Goal: Information Seeking & Learning: Learn about a topic

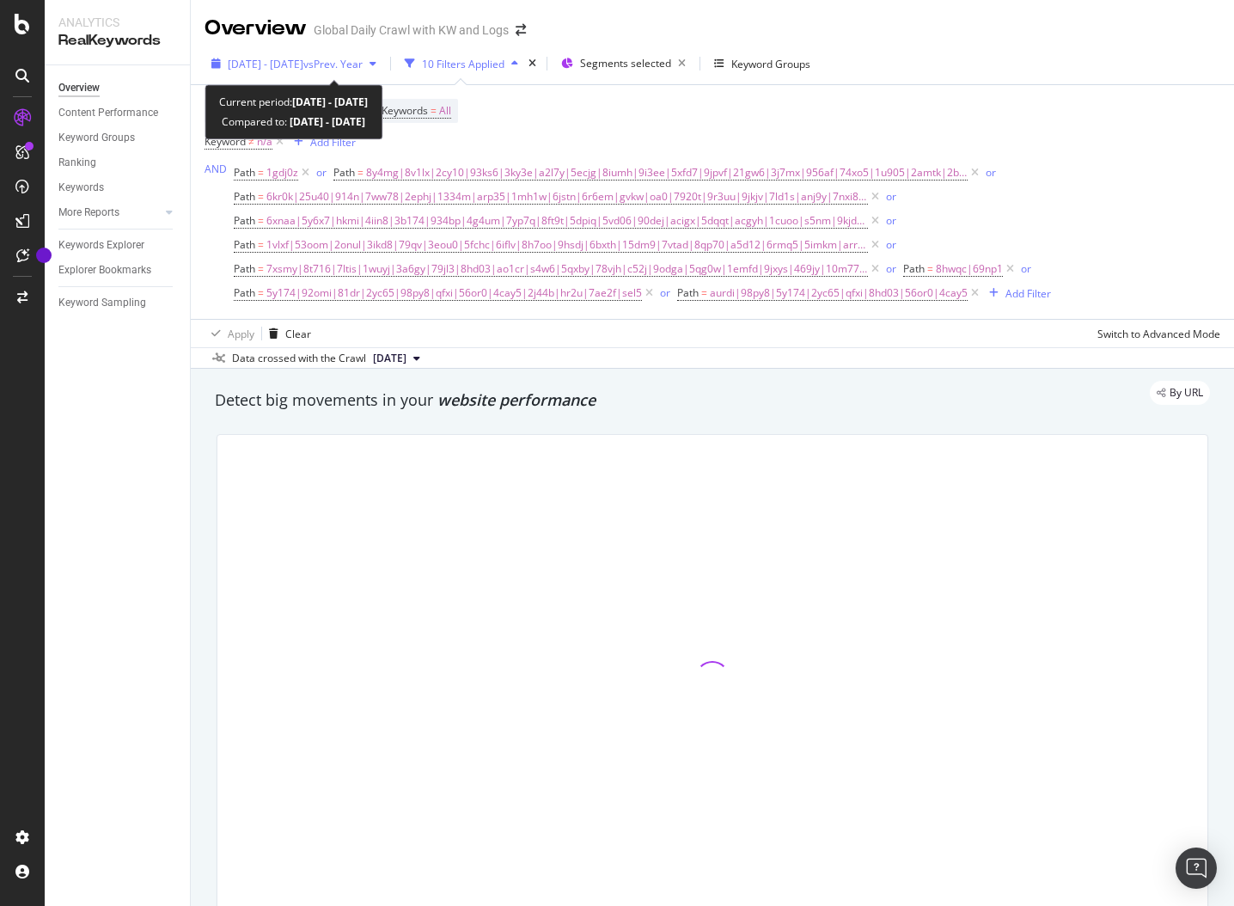
click at [363, 63] on span "vs Prev. Year" at bounding box center [332, 64] width 59 height 15
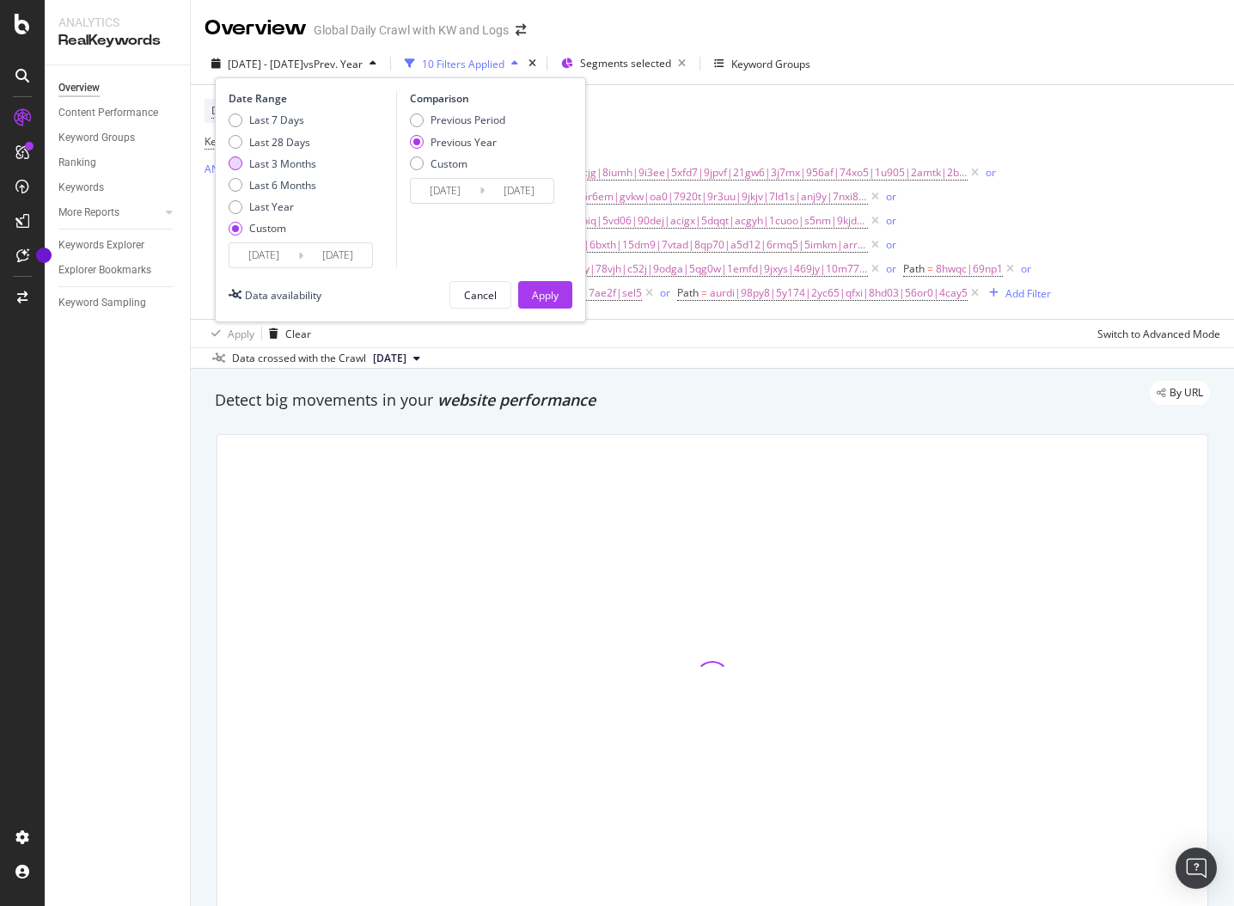
click at [284, 165] on div "Last 3 Months" at bounding box center [282, 163] width 67 height 15
type input "2025/06/01"
type input "2025/08/31"
type input "2024/06/02"
type input "2024/09/01"
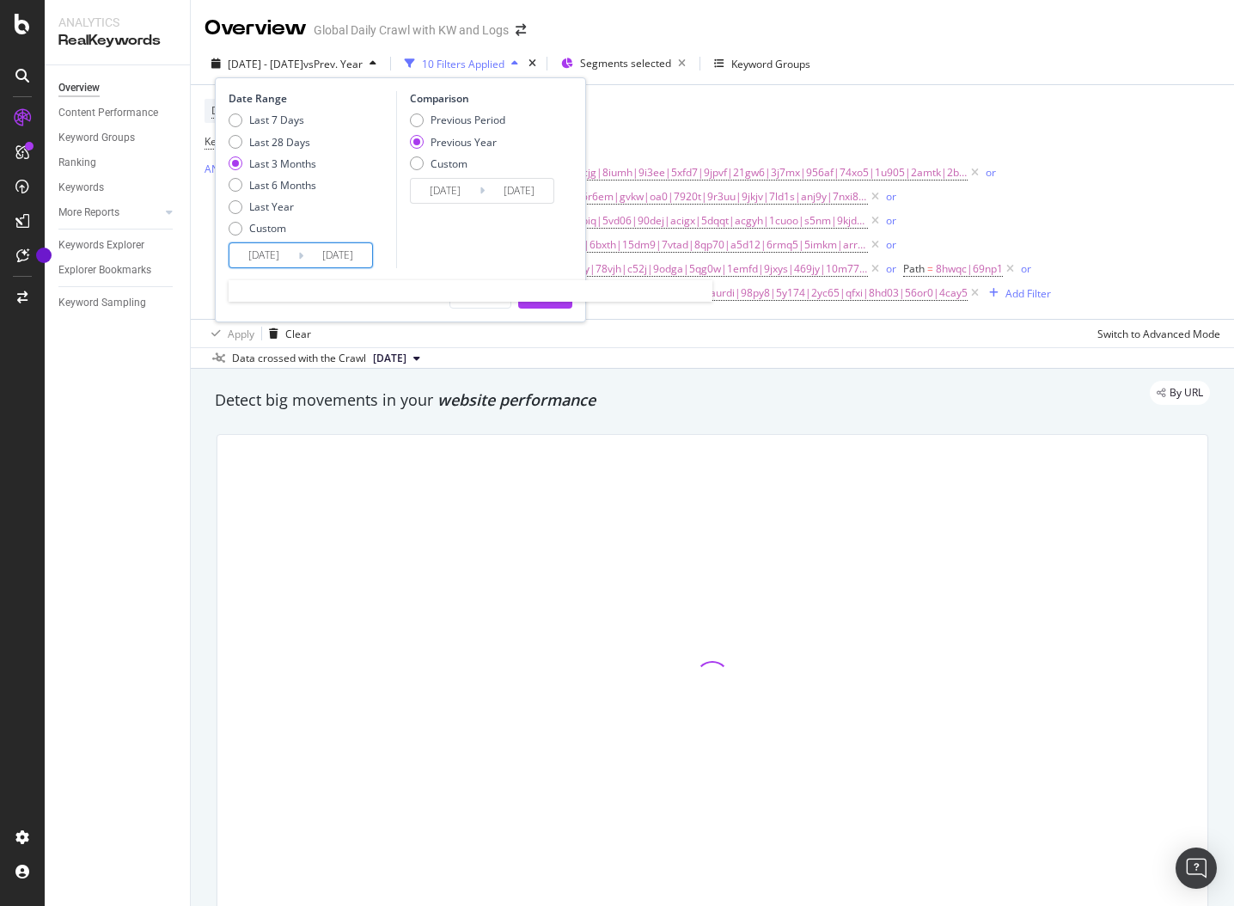
click at [270, 258] on input "2025/06/01" at bounding box center [264, 255] width 69 height 24
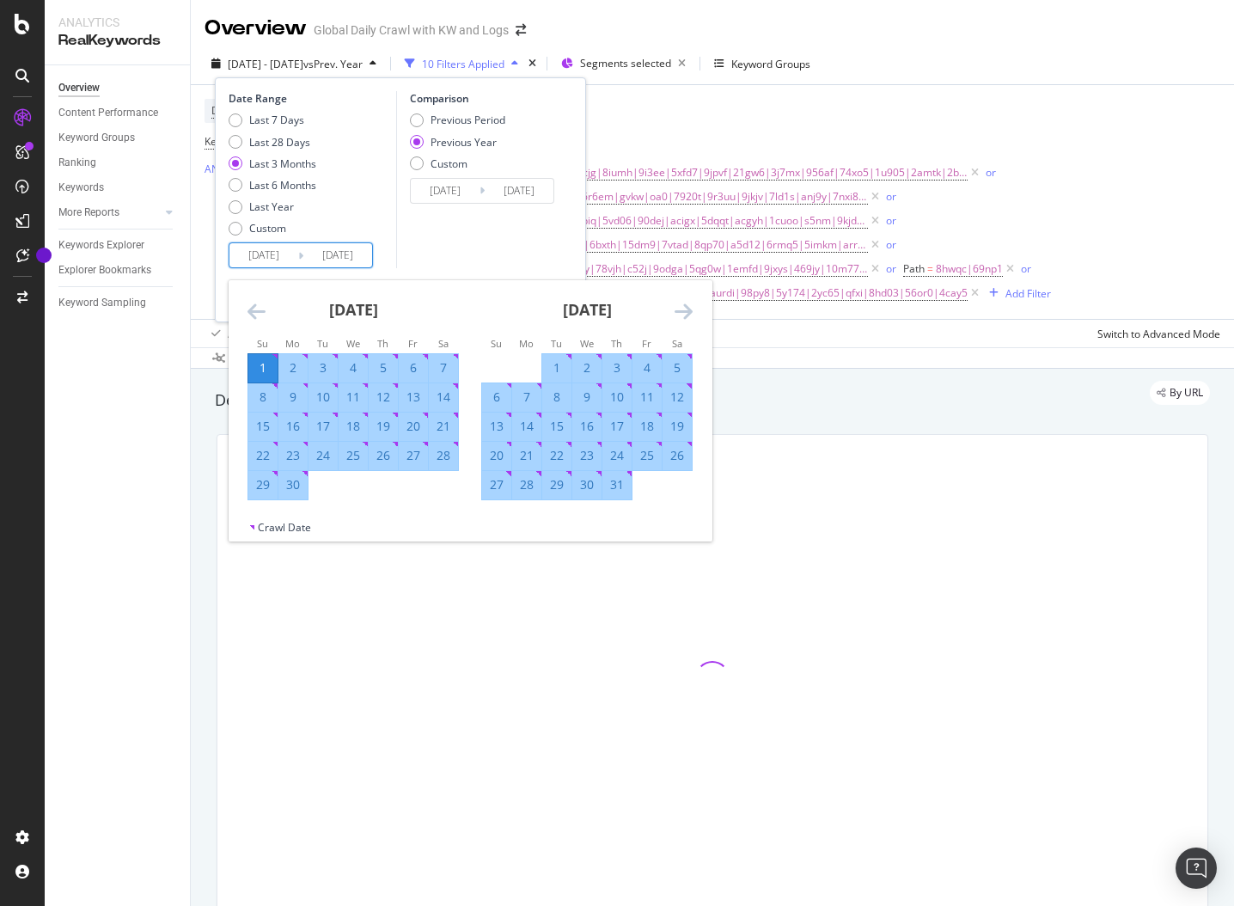
click at [248, 313] on icon "Move backward to switch to the previous month." at bounding box center [257, 311] width 18 height 21
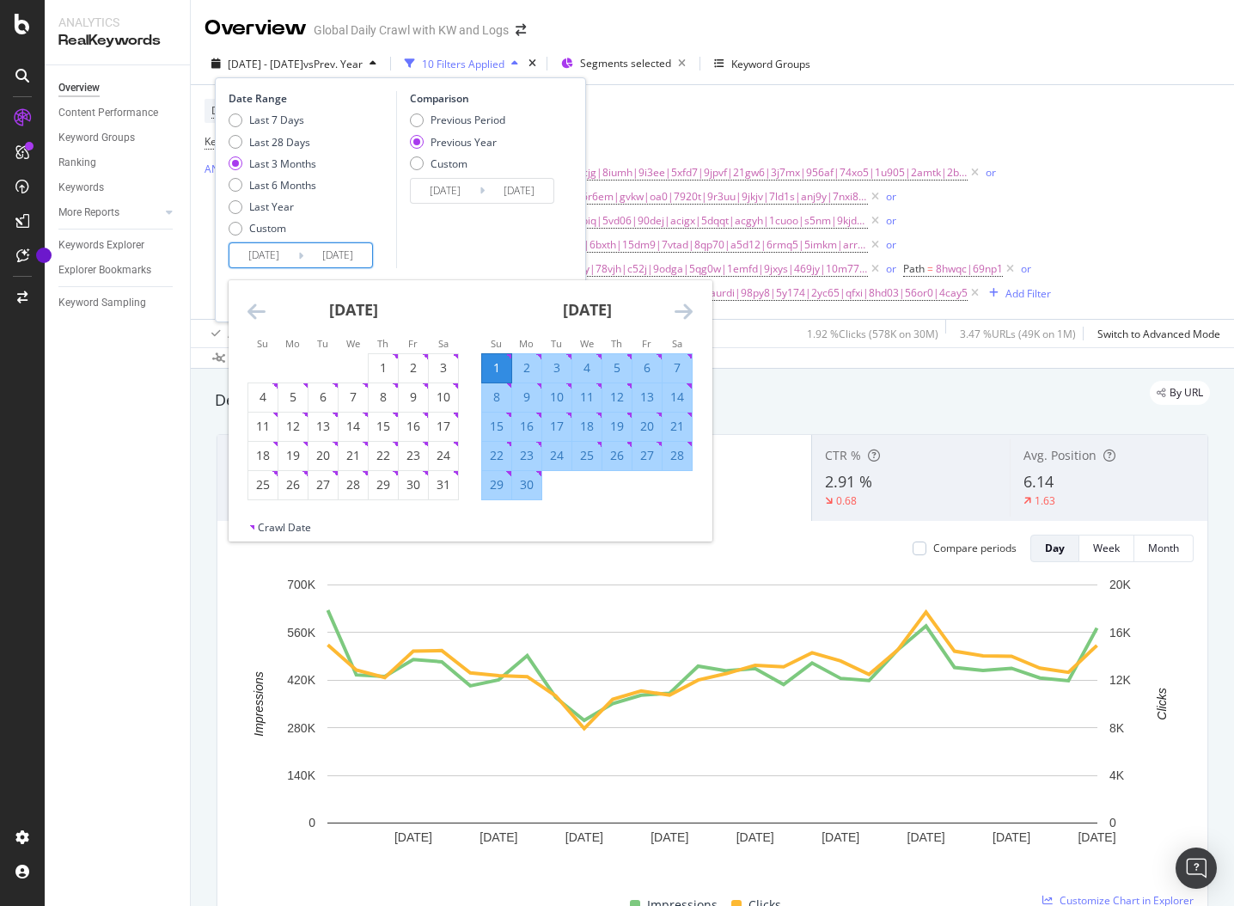
click at [679, 316] on icon "Move forward to switch to the next month." at bounding box center [684, 311] width 18 height 21
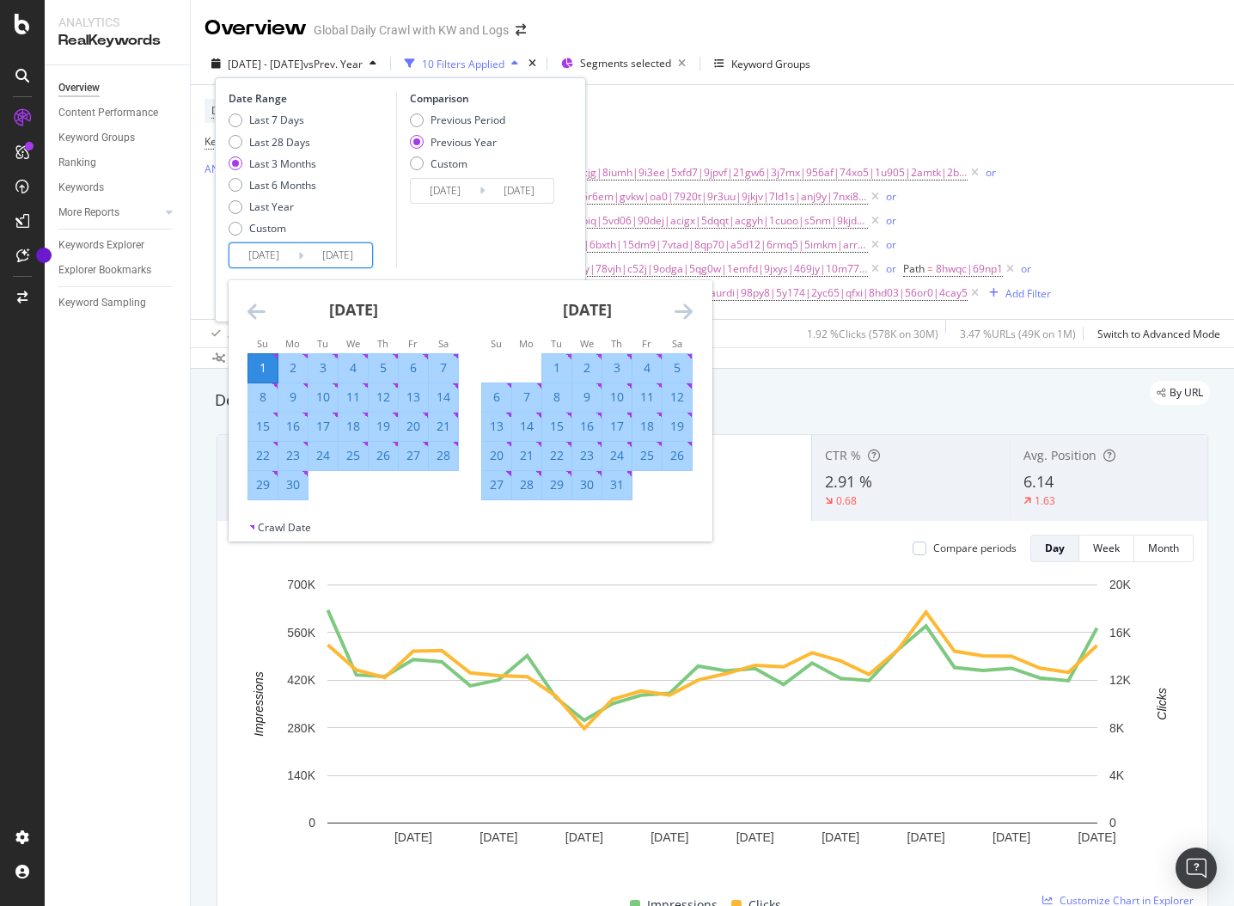
click at [285, 486] on div "30" at bounding box center [293, 484] width 29 height 17
type input "2025/06/30"
type input "2024/07/01"
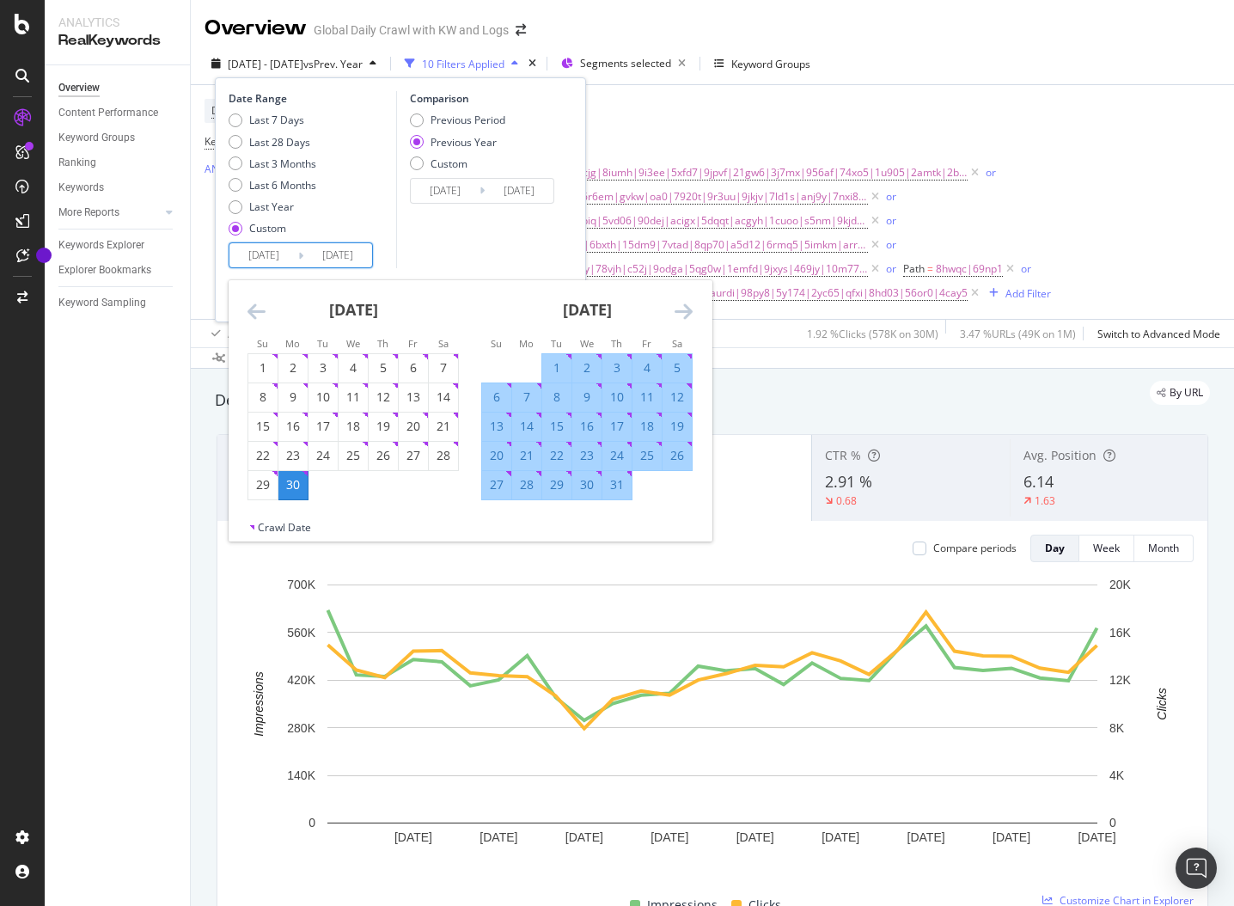
click at [682, 308] on icon "Move forward to switch to the next month." at bounding box center [684, 311] width 18 height 21
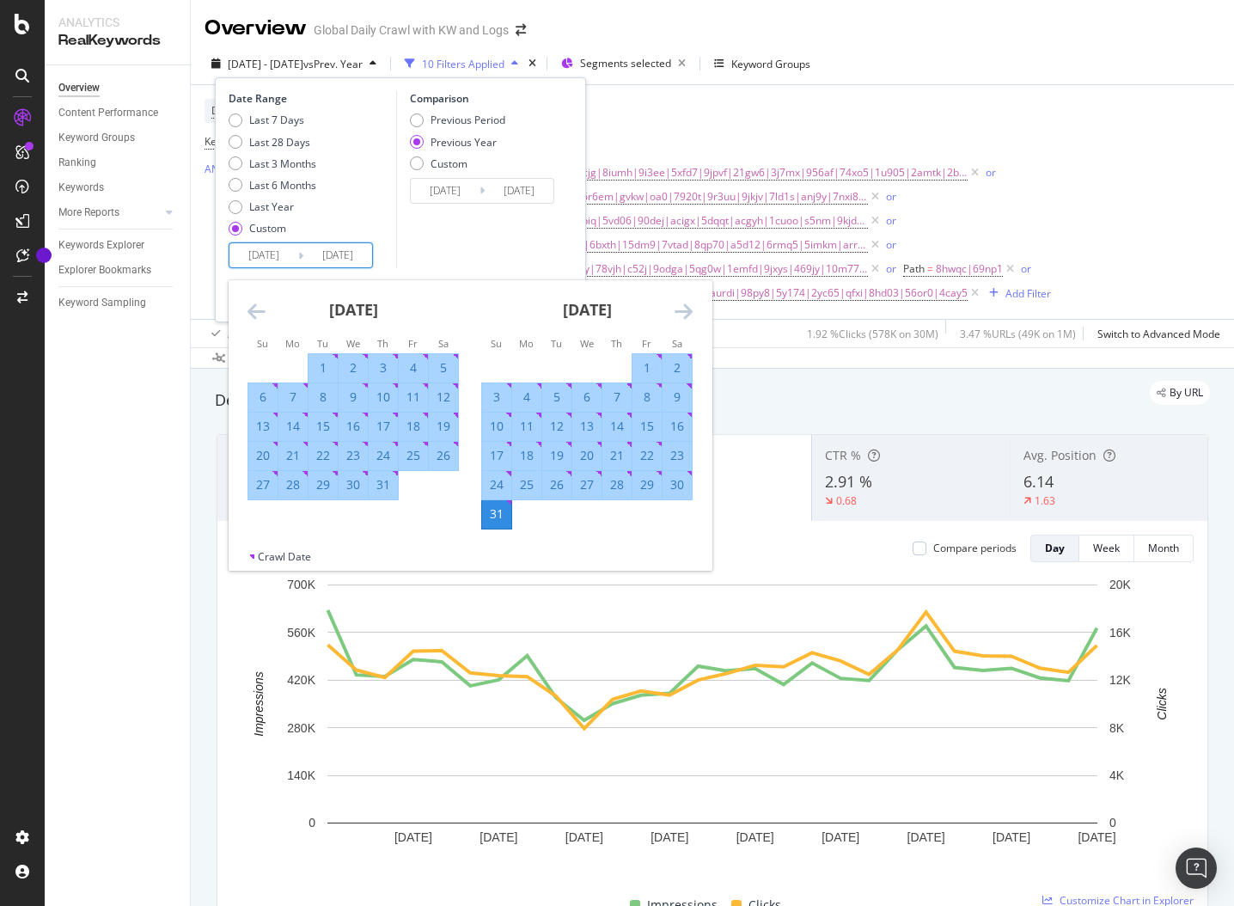
click at [260, 484] on div "27" at bounding box center [262, 484] width 29 height 17
type input "2025/07/27"
type input "2024/07/28"
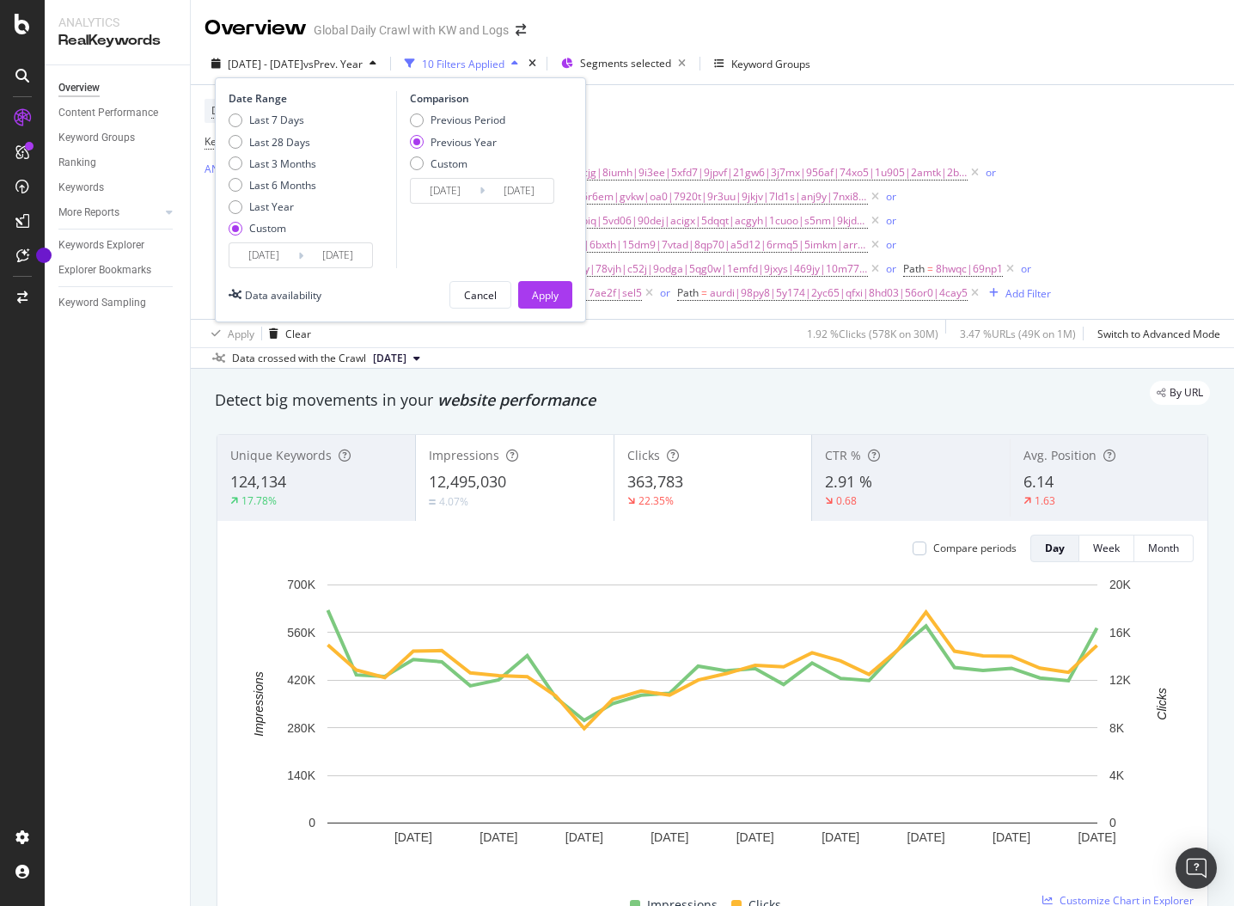
click at [515, 195] on input "2024/07/28" at bounding box center [519, 191] width 69 height 24
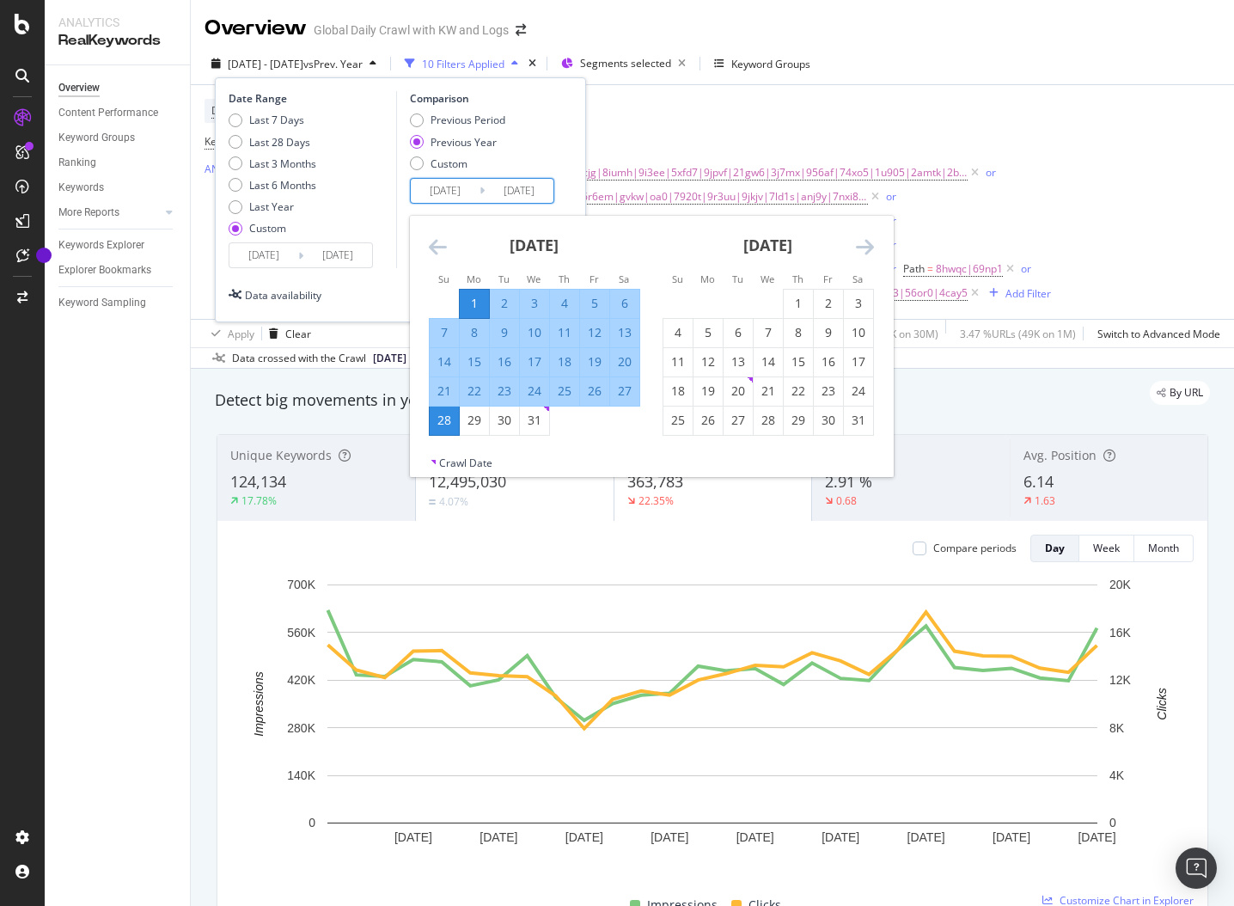
click at [336, 245] on input "2025/07/27" at bounding box center [337, 255] width 69 height 24
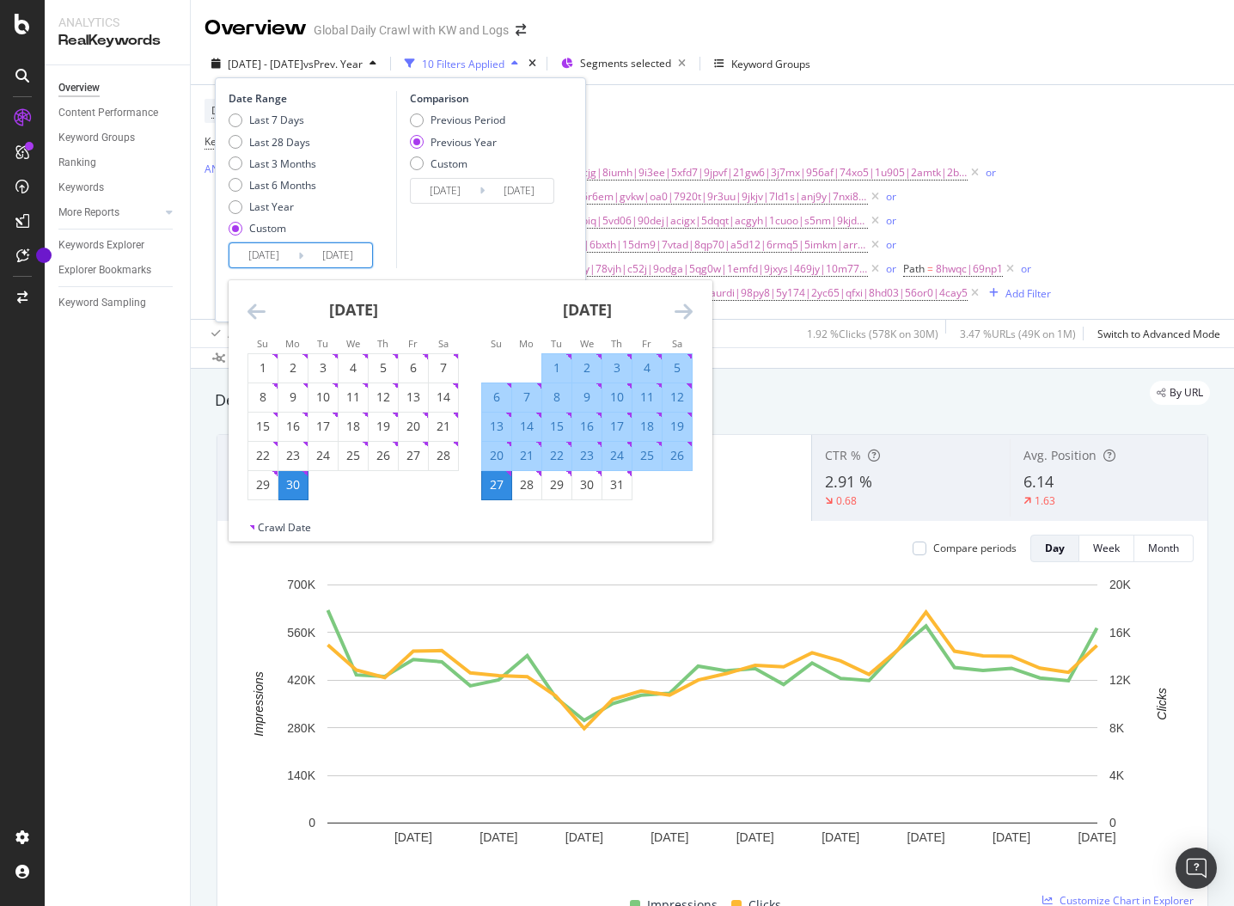
click at [689, 302] on icon "Move forward to switch to the next month." at bounding box center [684, 311] width 18 height 21
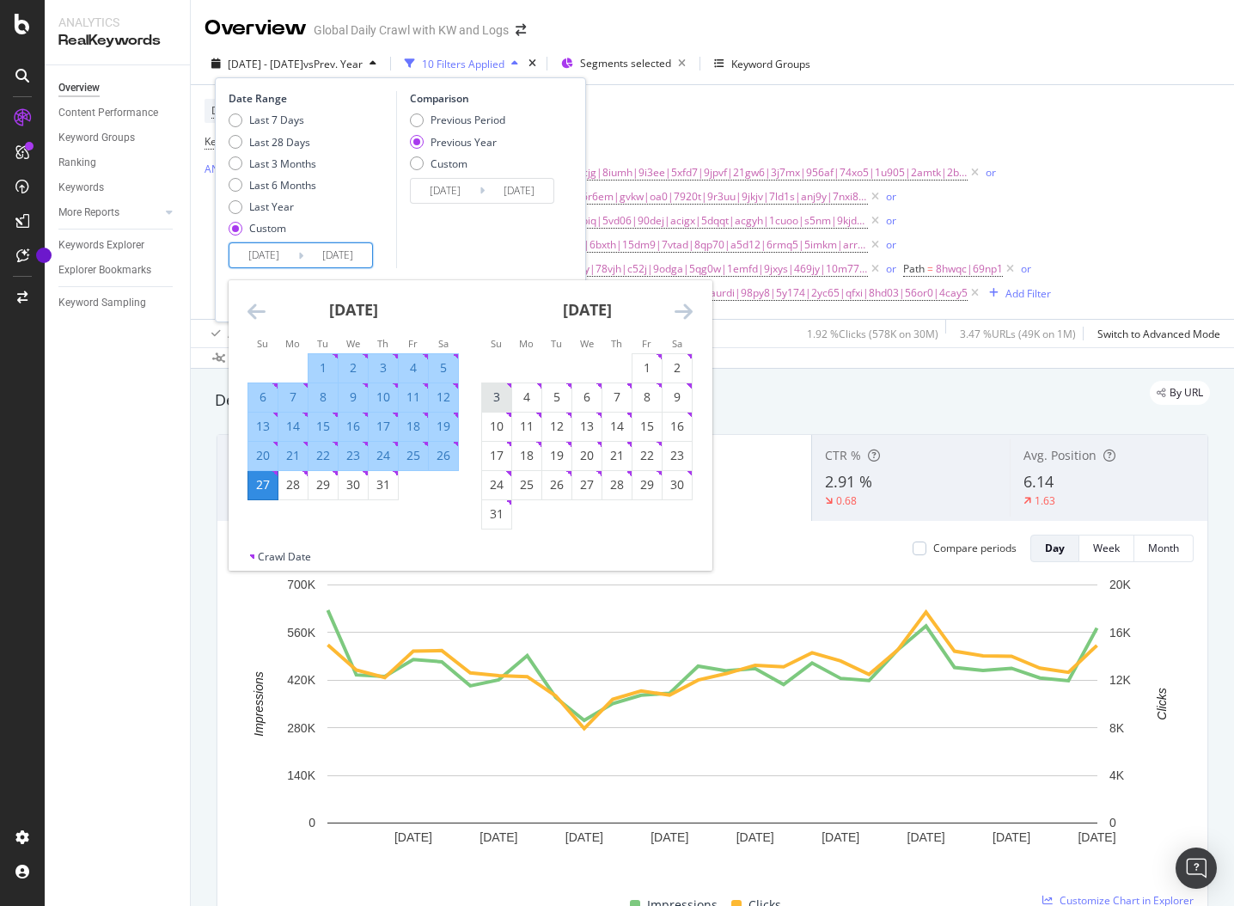
click at [495, 395] on div "3" at bounding box center [496, 397] width 29 height 17
type input "2025/08/03"
type input "2024/08/04"
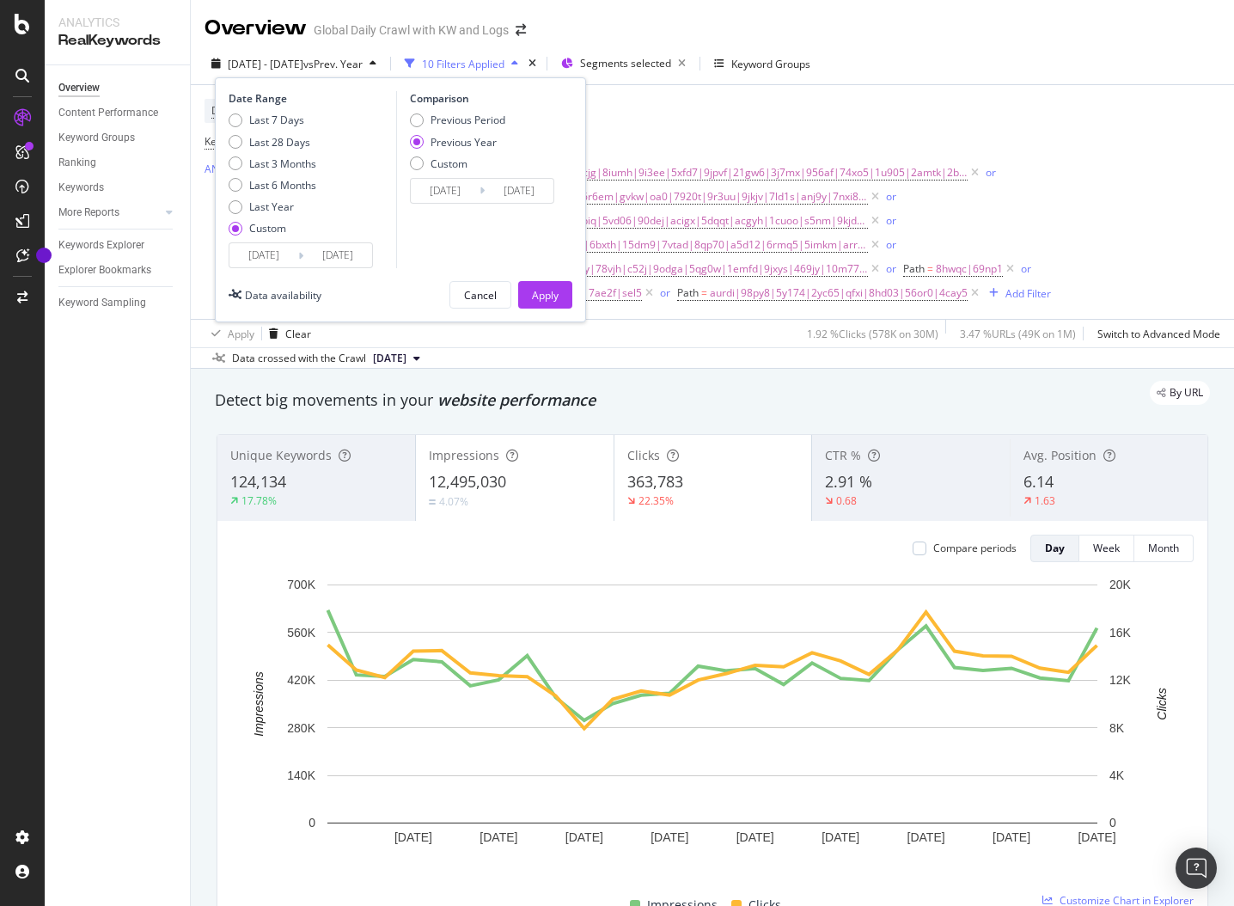
click at [323, 252] on input "2025/08/03" at bounding box center [337, 255] width 69 height 24
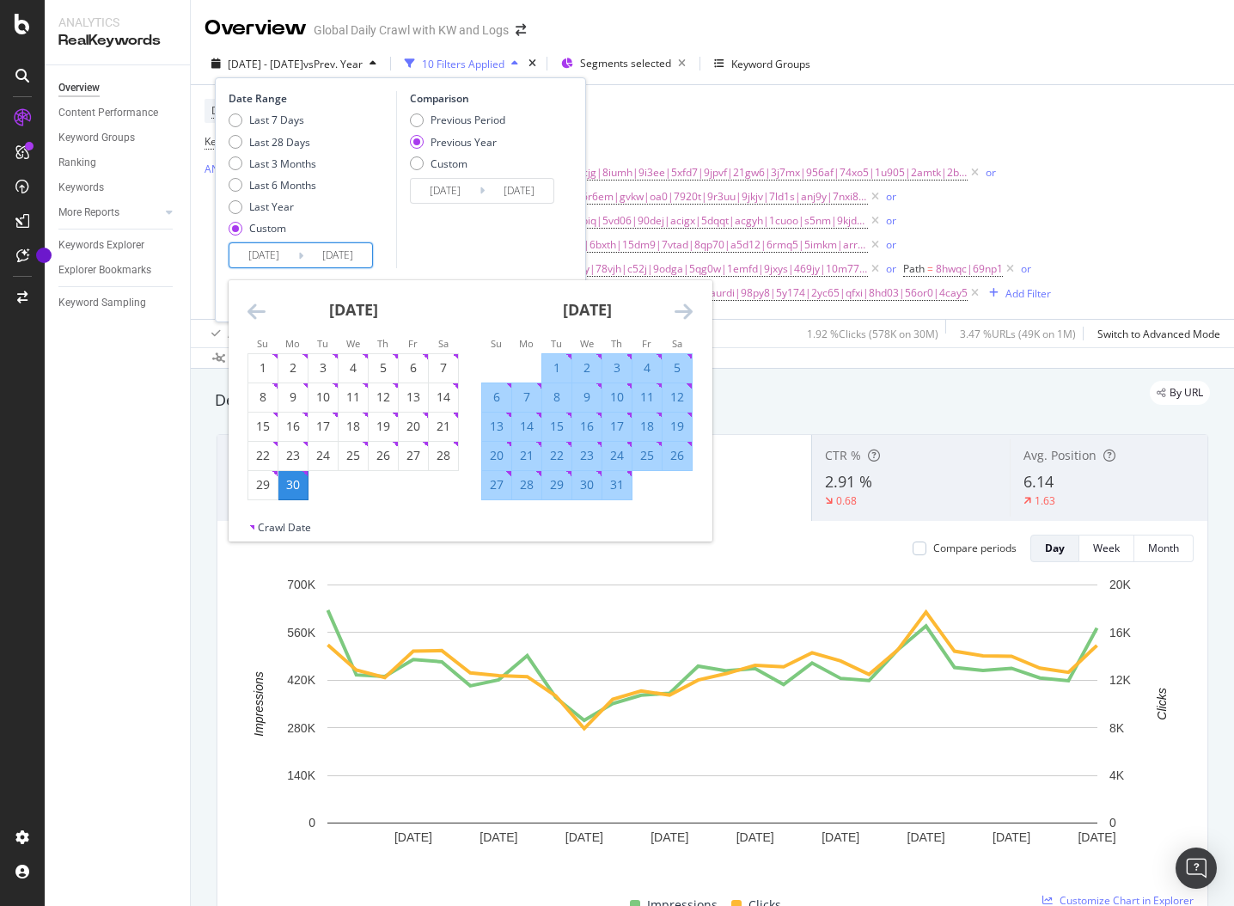
click at [687, 314] on icon "Move forward to switch to the next month." at bounding box center [684, 311] width 18 height 21
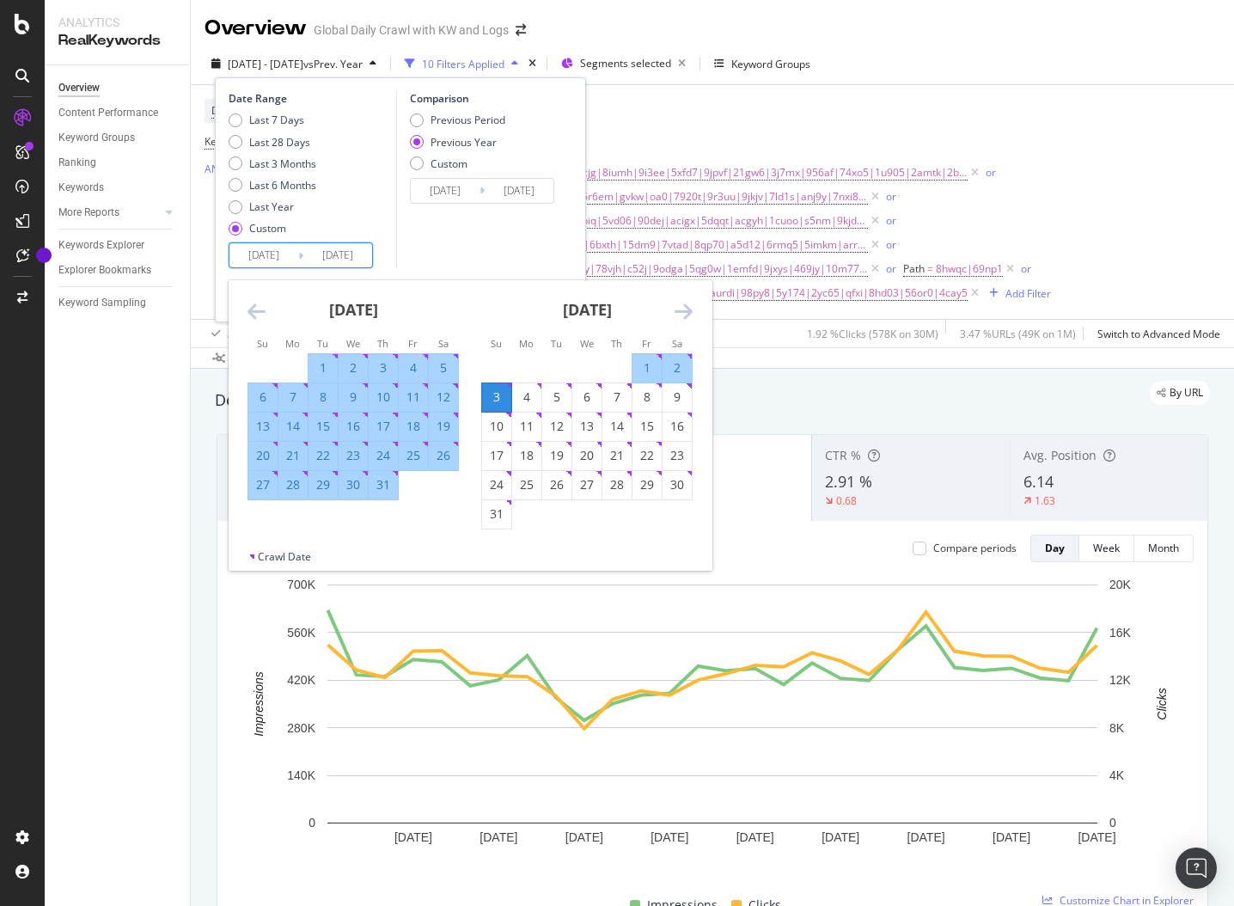
click at [254, 314] on icon "Move backward to switch to the previous month." at bounding box center [257, 311] width 18 height 21
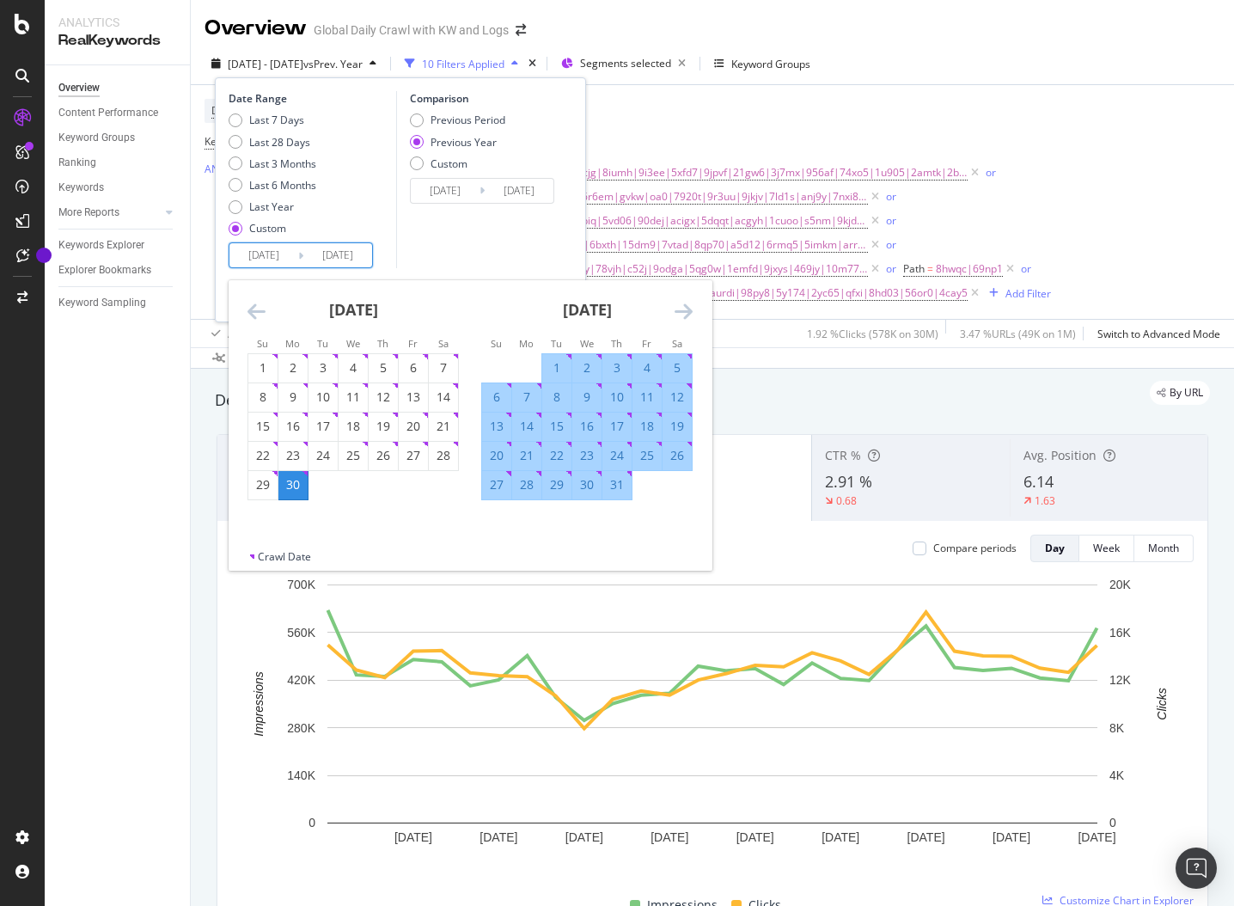
click at [465, 139] on div "Previous Year" at bounding box center [464, 142] width 66 height 15
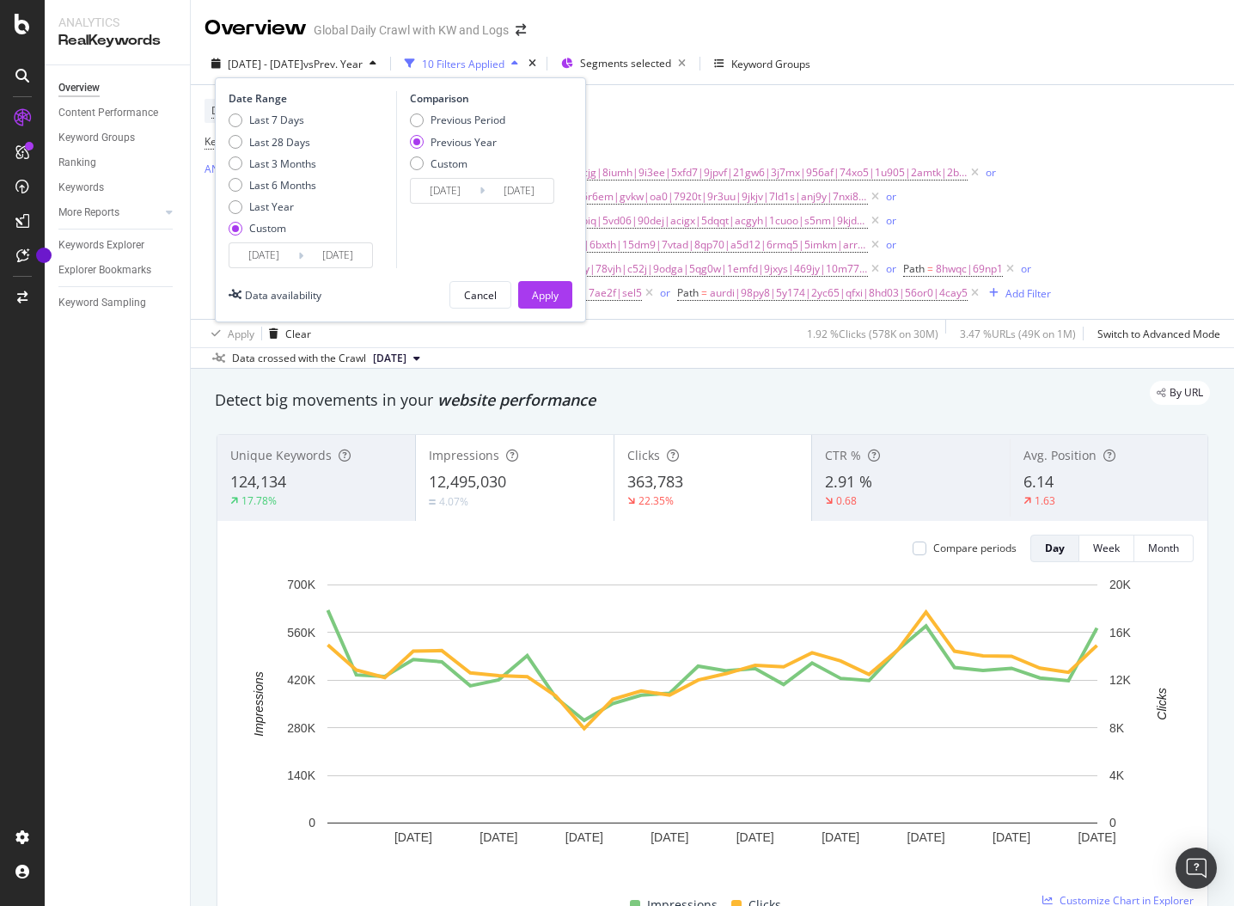
click at [448, 185] on input "2024/07/01" at bounding box center [445, 191] width 69 height 24
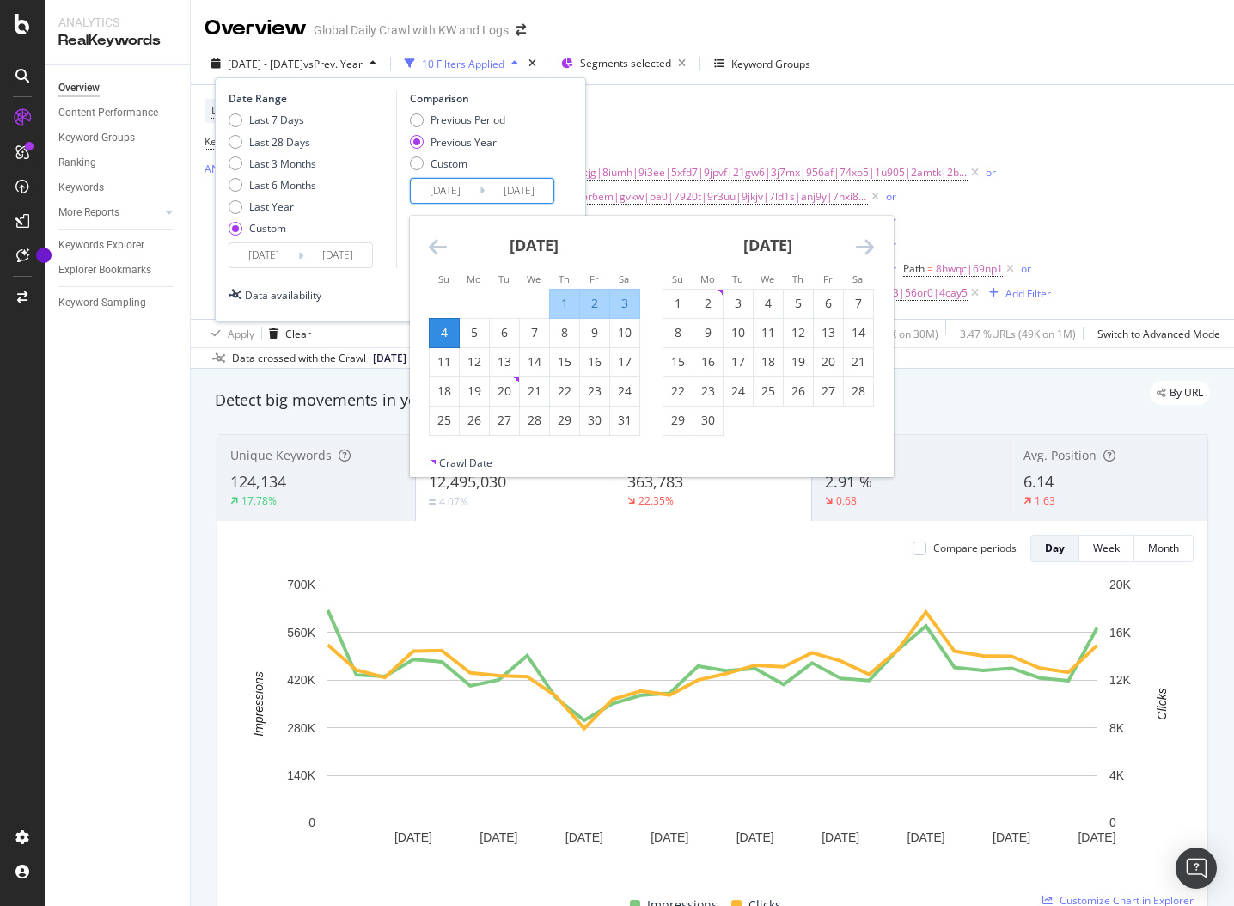
click at [431, 241] on icon "Move backward to switch to the previous month." at bounding box center [438, 246] width 18 height 21
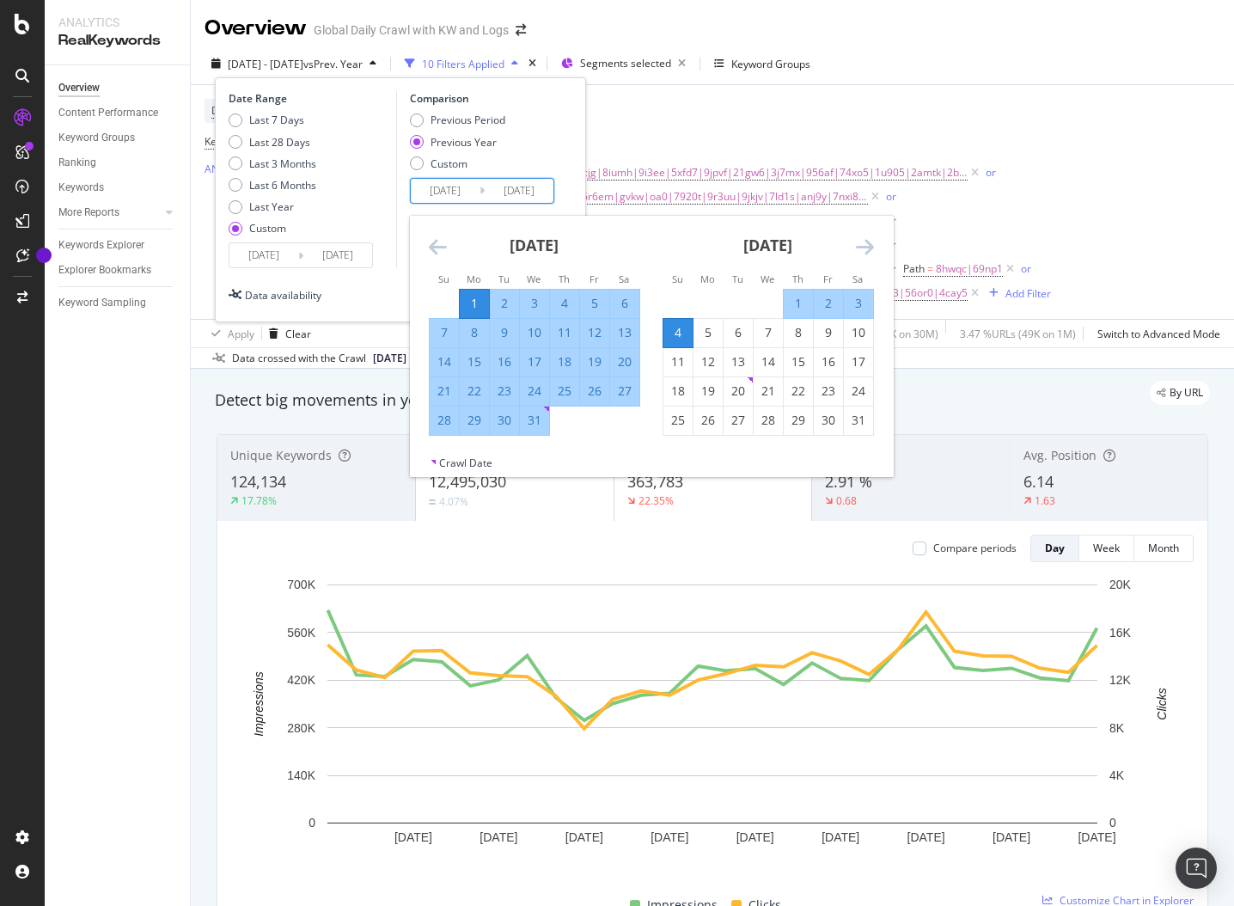
click at [431, 241] on icon "Move backward to switch to the previous month." at bounding box center [438, 246] width 18 height 21
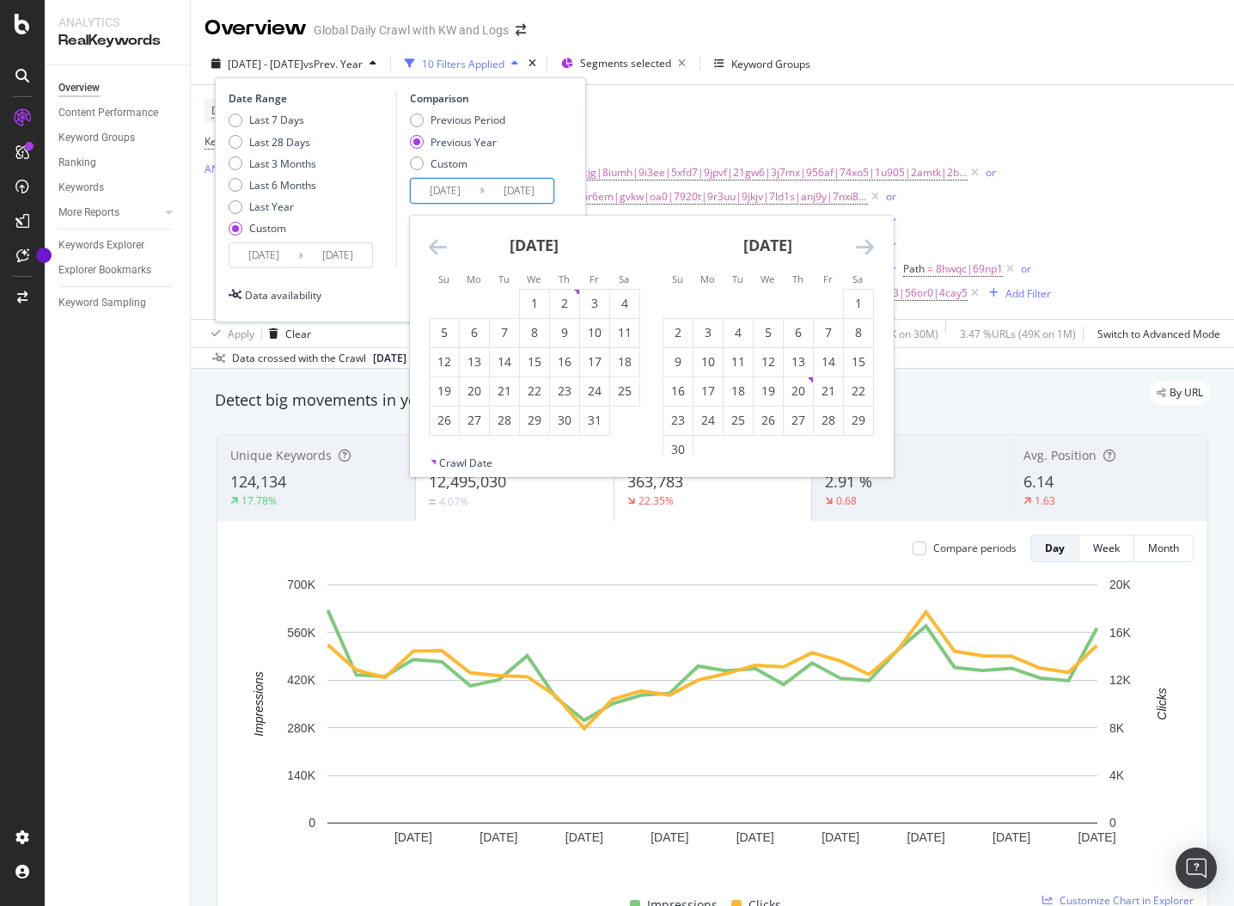
click at [431, 241] on icon "Move backward to switch to the previous month." at bounding box center [438, 246] width 18 height 21
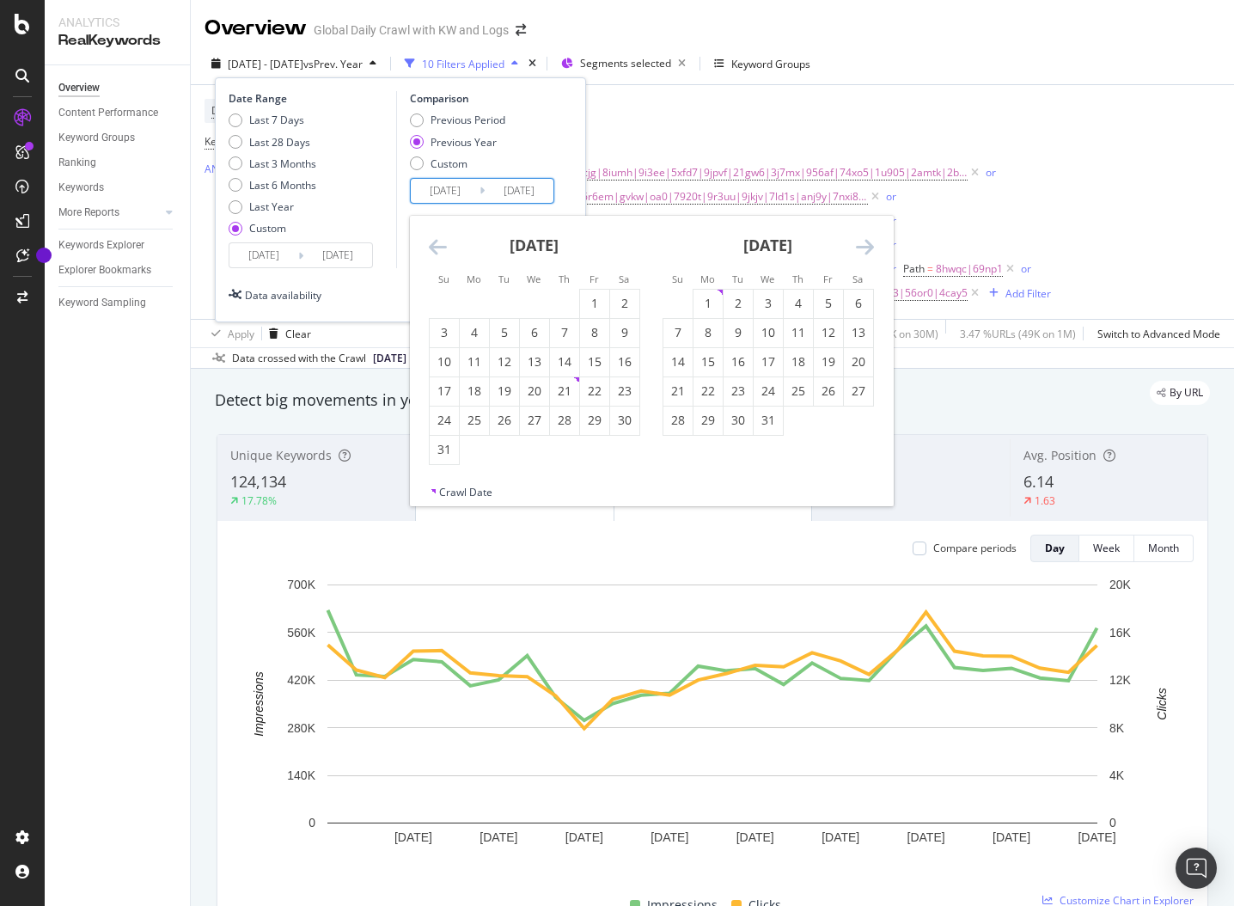
click at [431, 241] on icon "Move backward to switch to the previous month." at bounding box center [438, 246] width 18 height 21
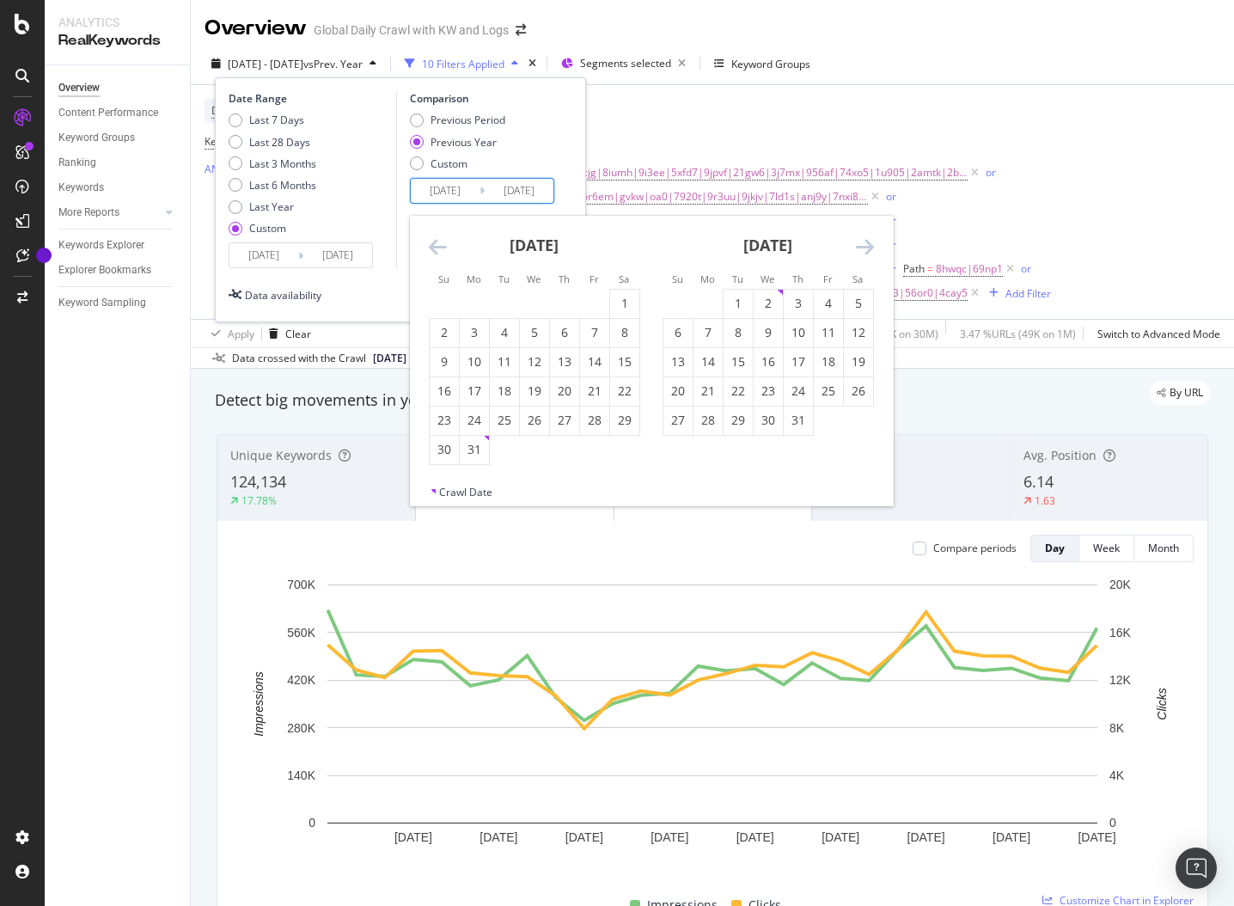
click at [431, 241] on icon "Move backward to switch to the previous month." at bounding box center [438, 246] width 18 height 21
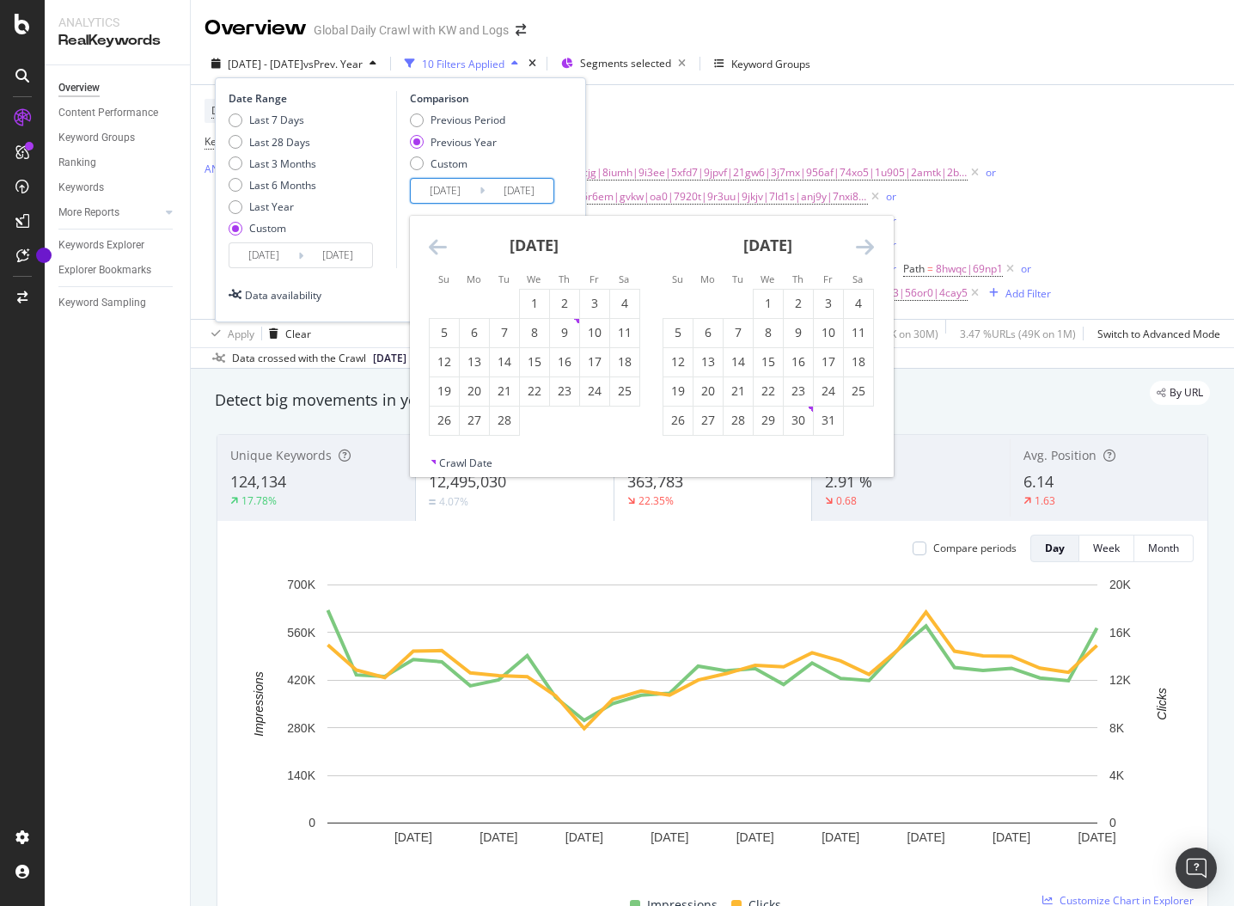
click at [431, 241] on icon "Move backward to switch to the previous month." at bounding box center [438, 246] width 18 height 21
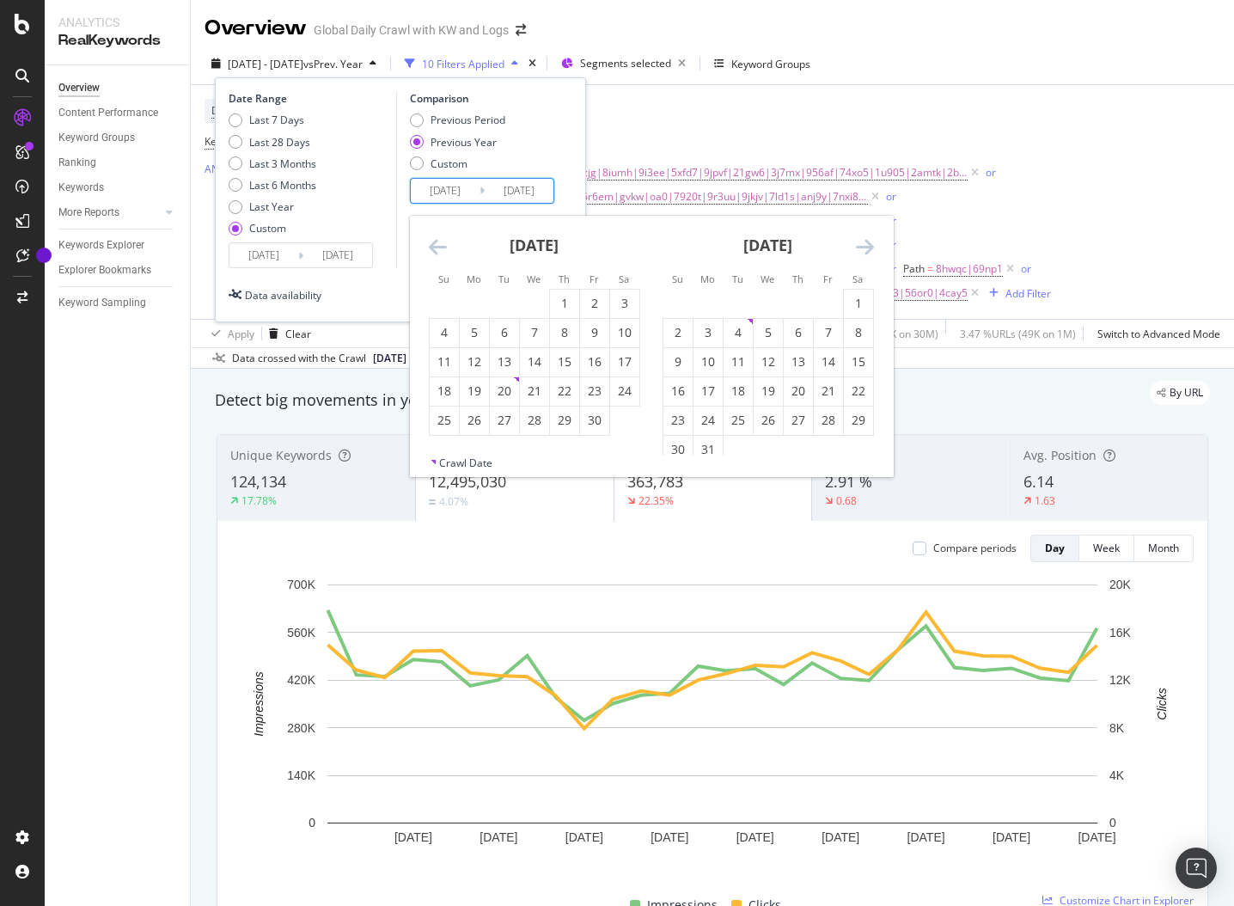
click at [431, 241] on icon "Move backward to switch to the previous month." at bounding box center [438, 246] width 18 height 21
click at [467, 332] on div "4" at bounding box center [474, 332] width 29 height 17
type input "2022/07/04"
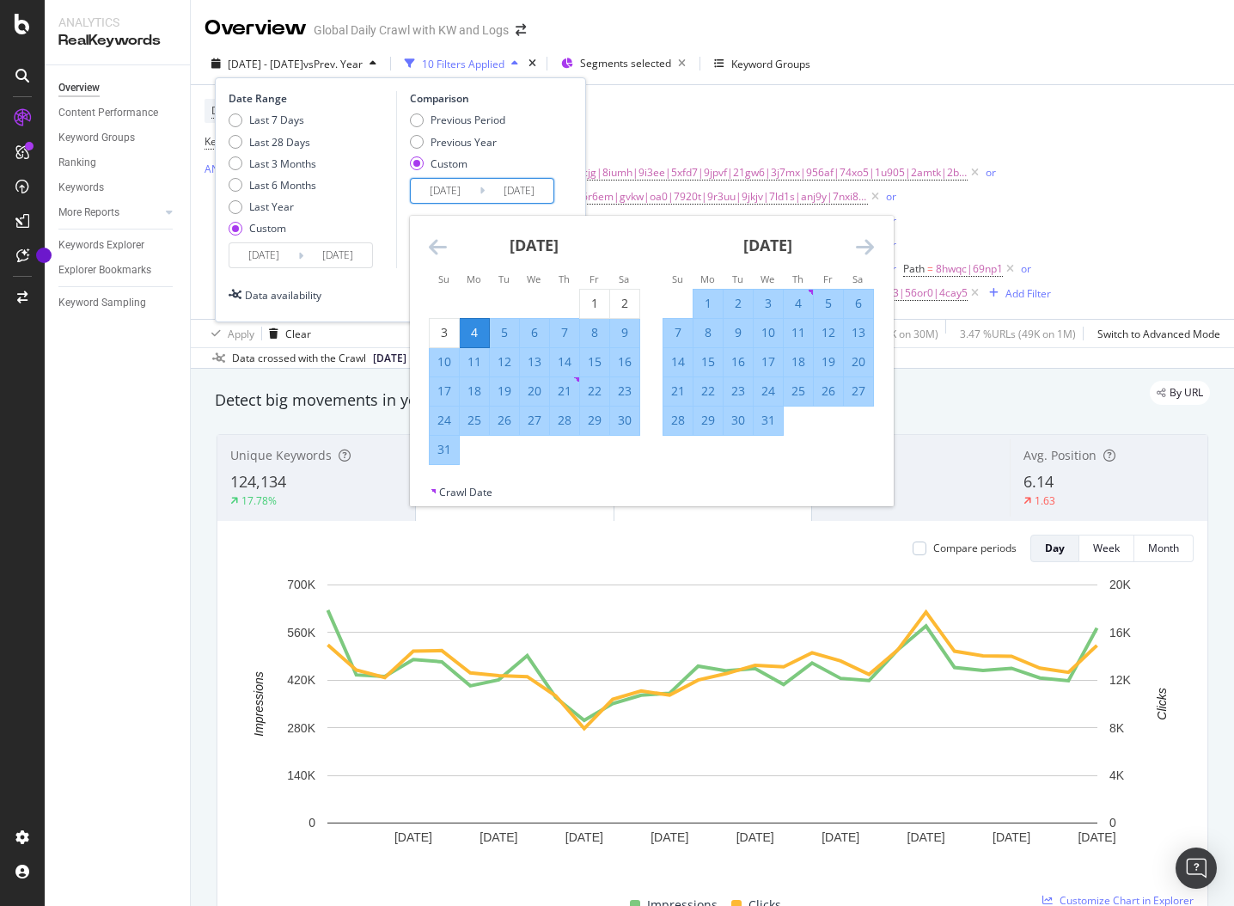
click at [684, 326] on div "7" at bounding box center [678, 332] width 29 height 17
type input "2022/08/07"
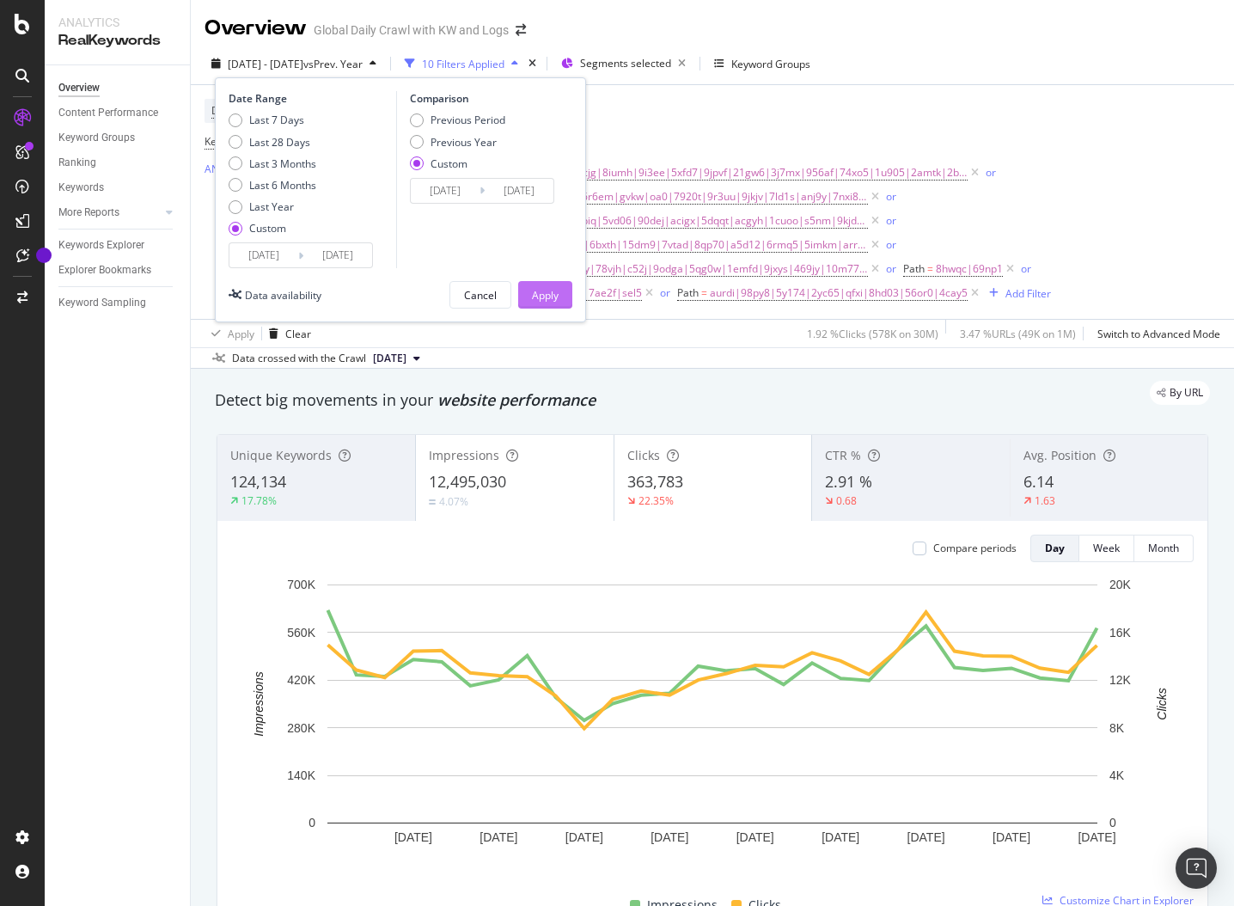
click at [542, 294] on div "Apply" at bounding box center [545, 295] width 27 height 15
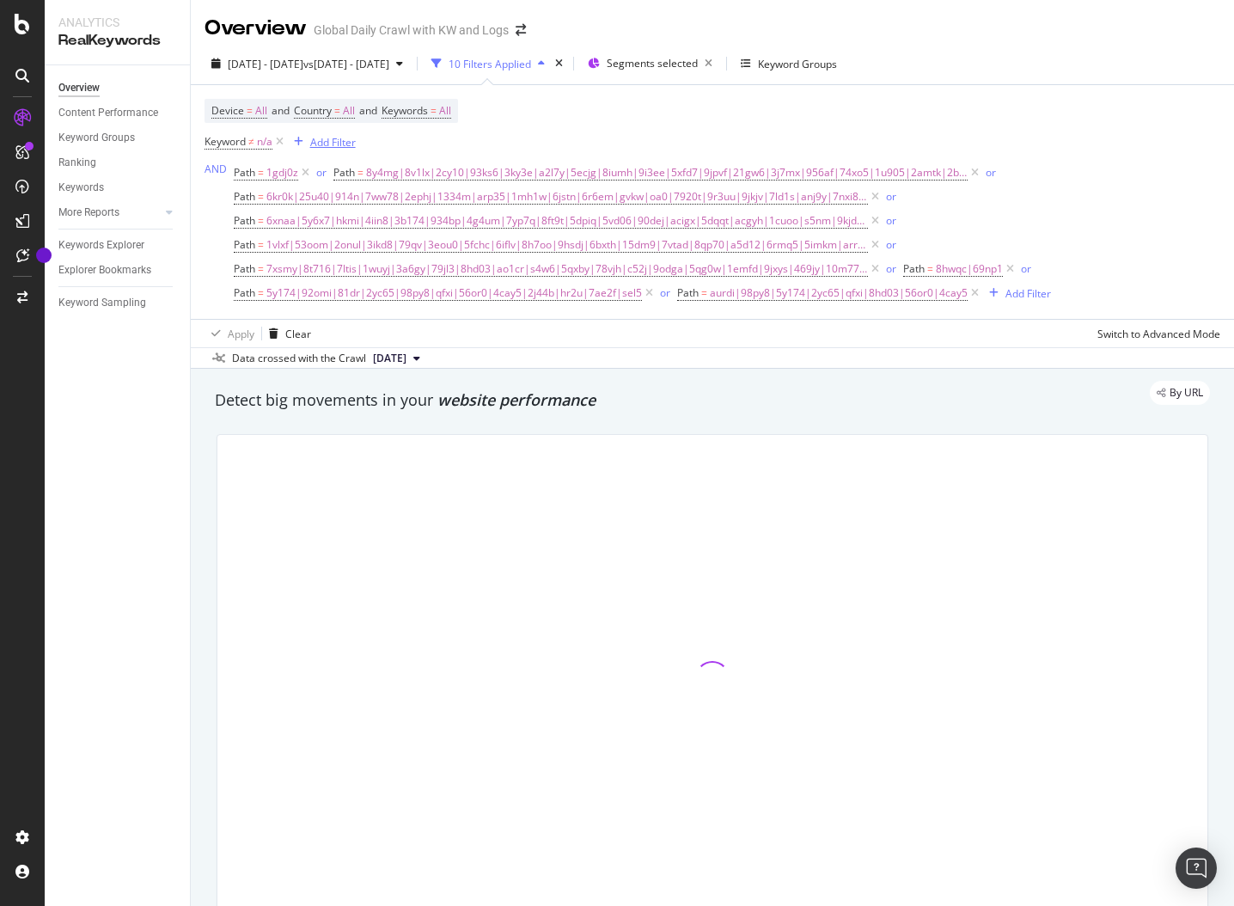
click at [324, 136] on div "Add Filter" at bounding box center [333, 142] width 46 height 15
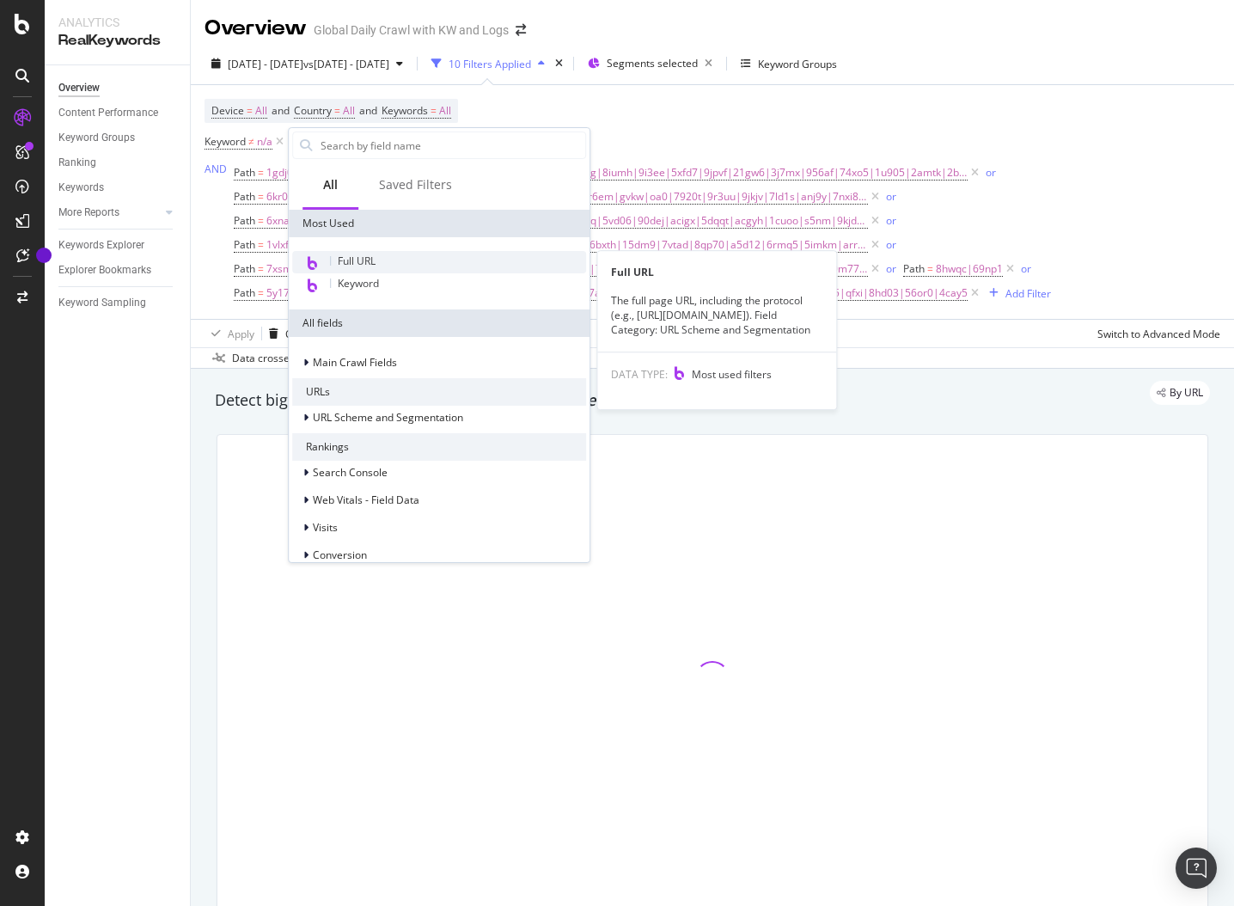
click at [350, 261] on span "Full URL" at bounding box center [357, 261] width 38 height 15
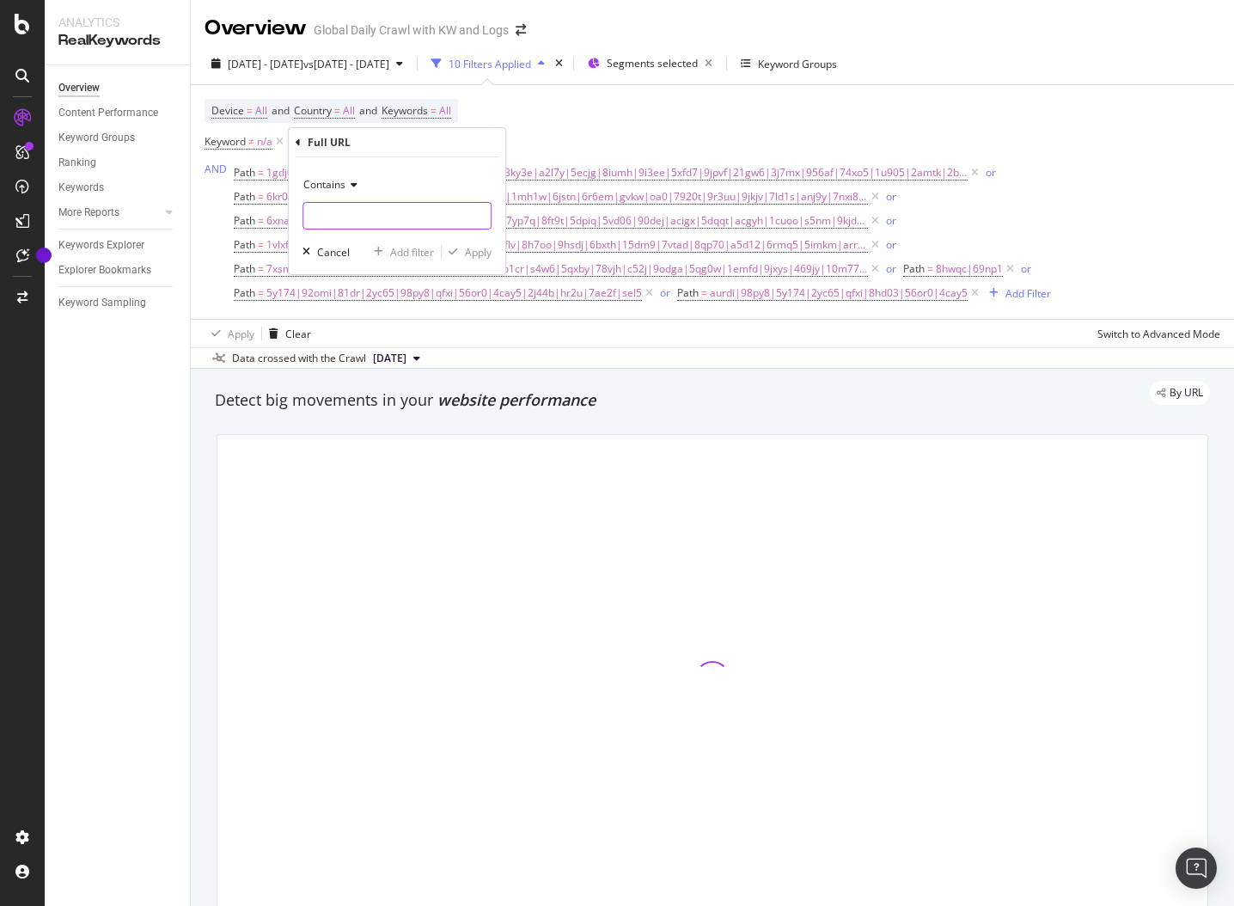
click at [326, 224] on input "text" at bounding box center [396, 216] width 187 height 28
paste input "5e1x6z"
type input "5e1x6z"
click at [482, 254] on div "Apply" at bounding box center [478, 252] width 27 height 15
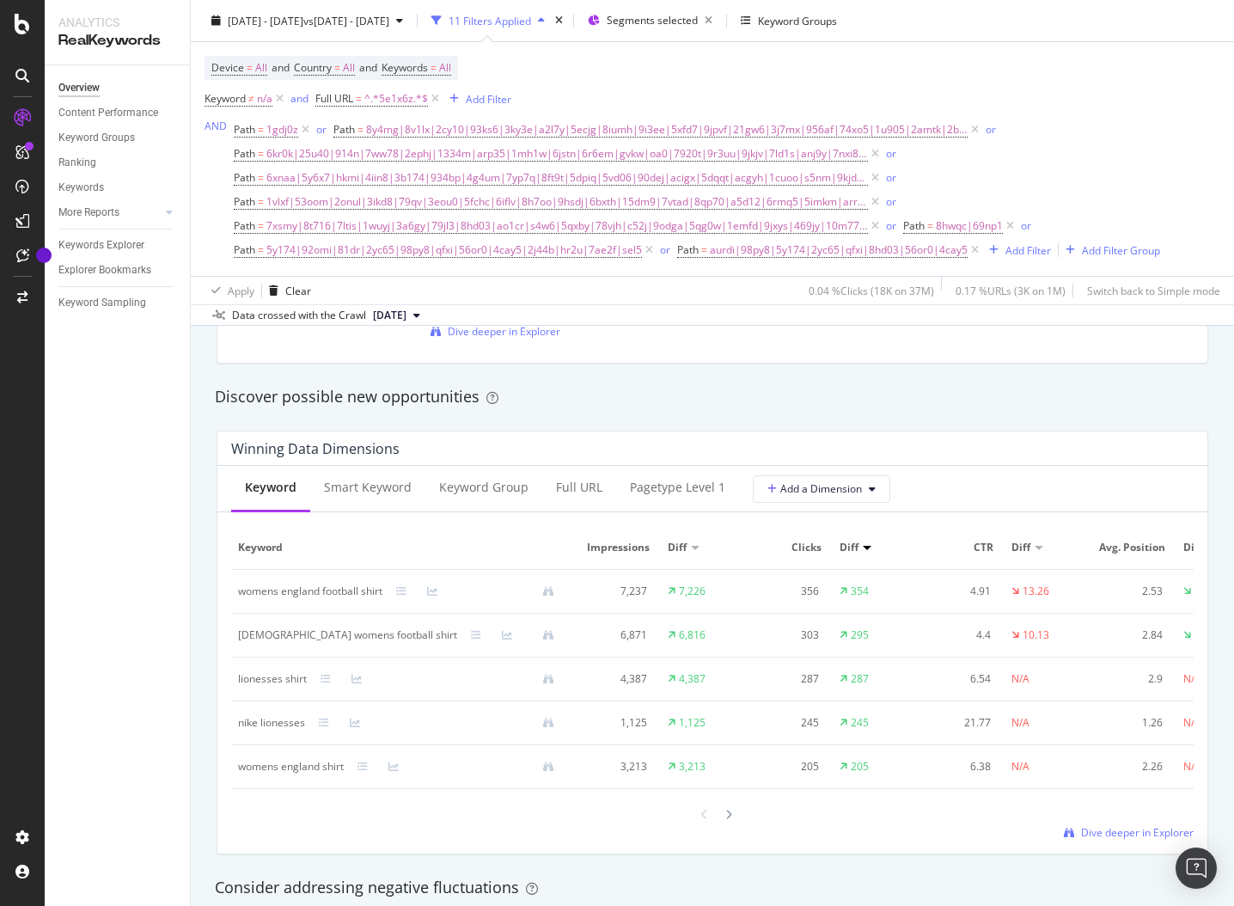
scroll to position [1475, 0]
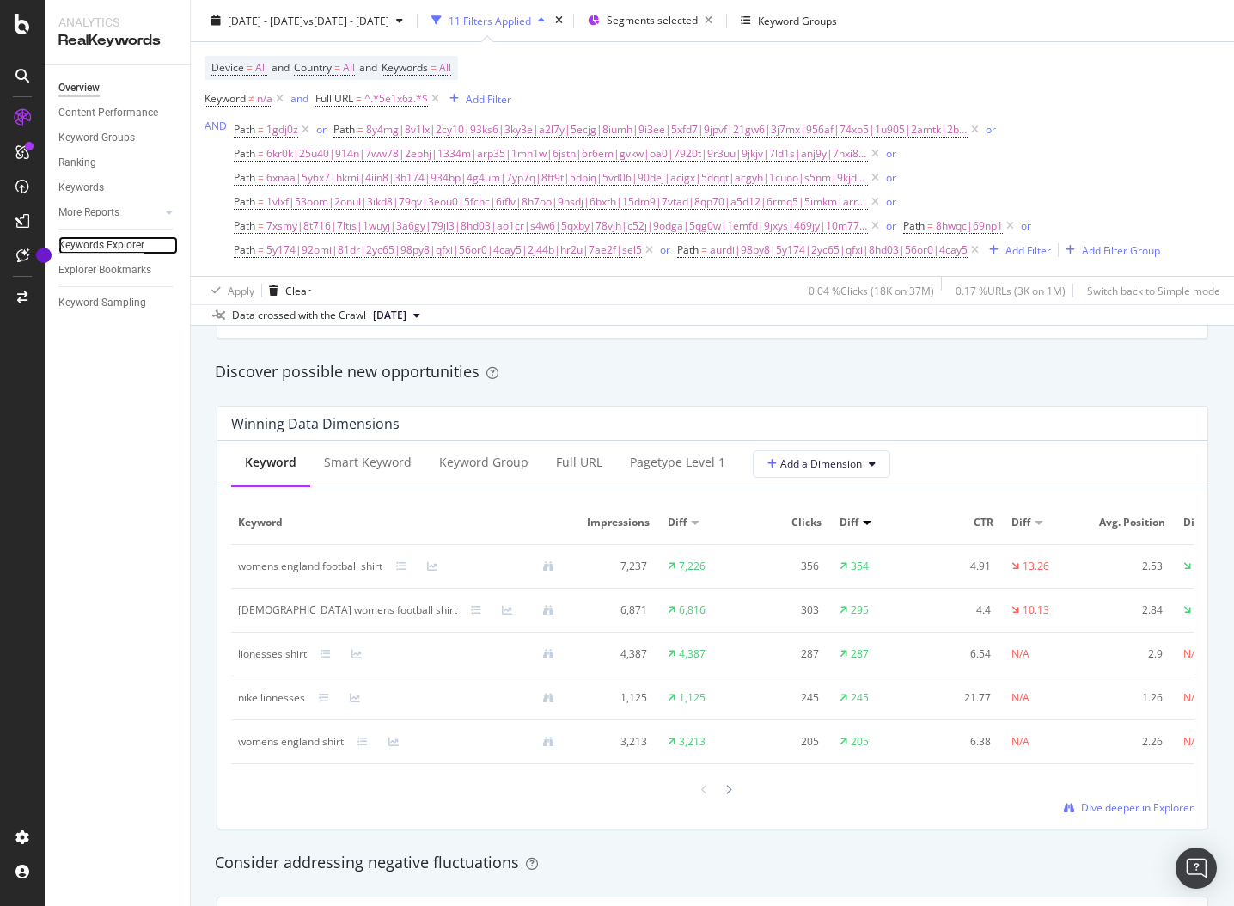
click at [113, 250] on div "Keywords Explorer" at bounding box center [101, 245] width 86 height 18
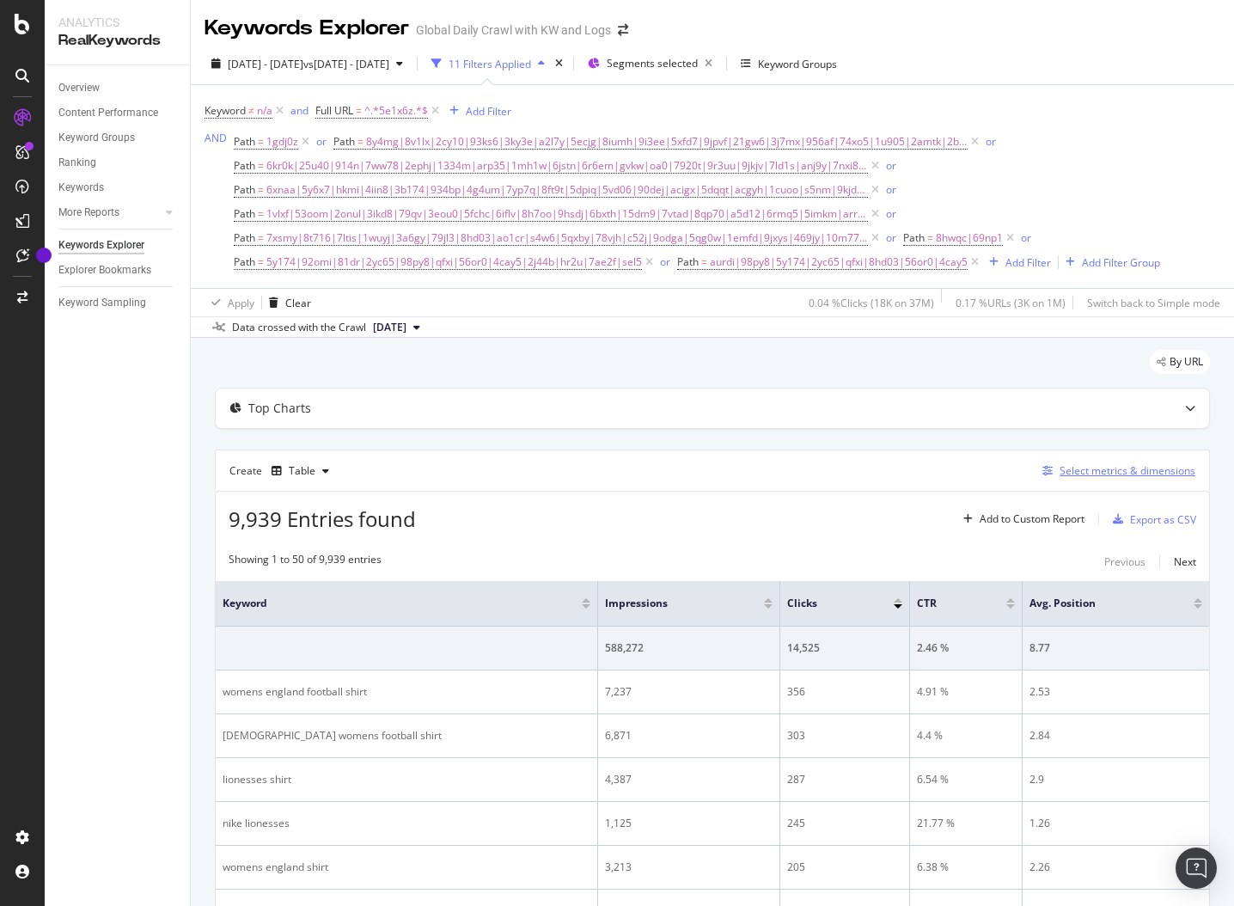
click at [1057, 472] on div "button" at bounding box center [1048, 471] width 24 height 10
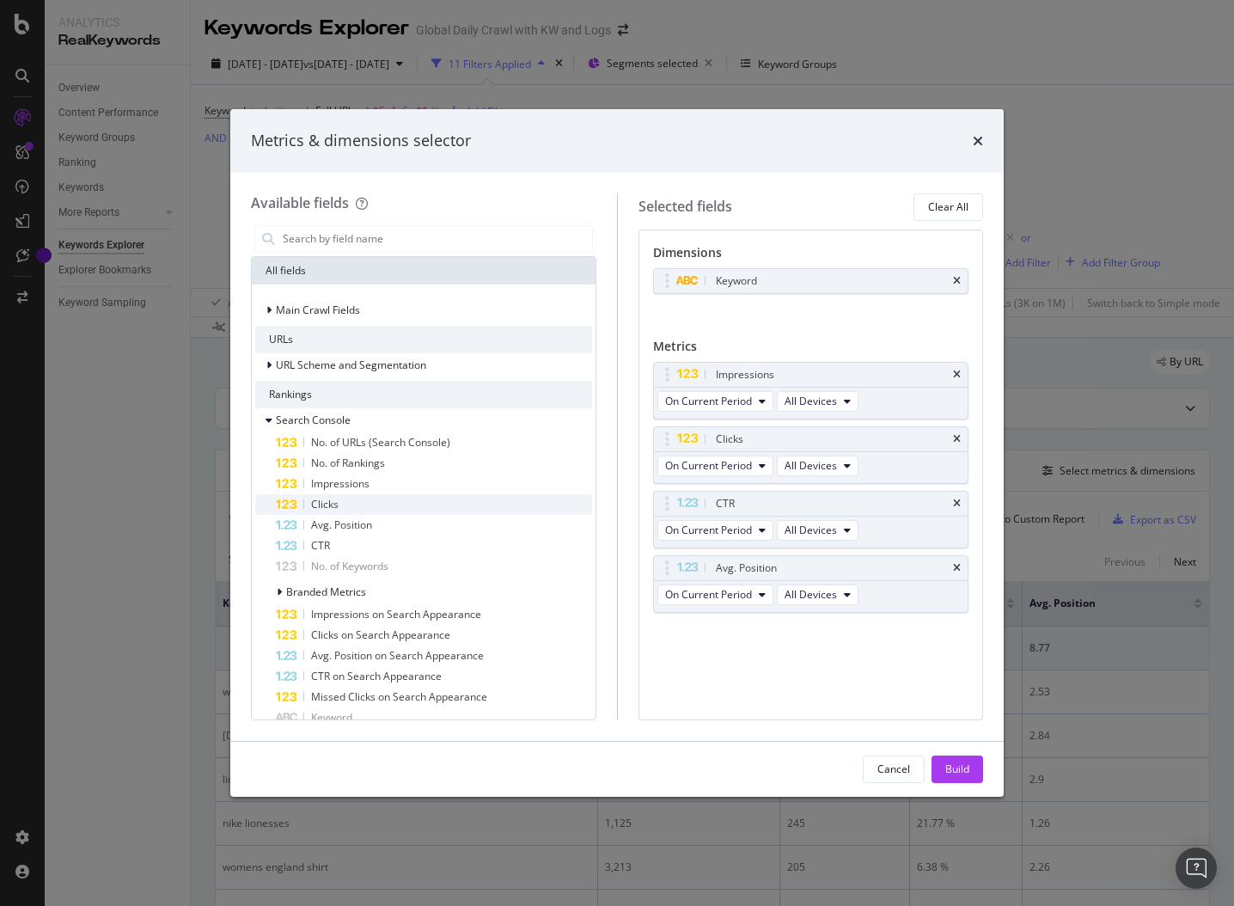
click at [327, 504] on span "Clicks" at bounding box center [325, 504] width 28 height 15
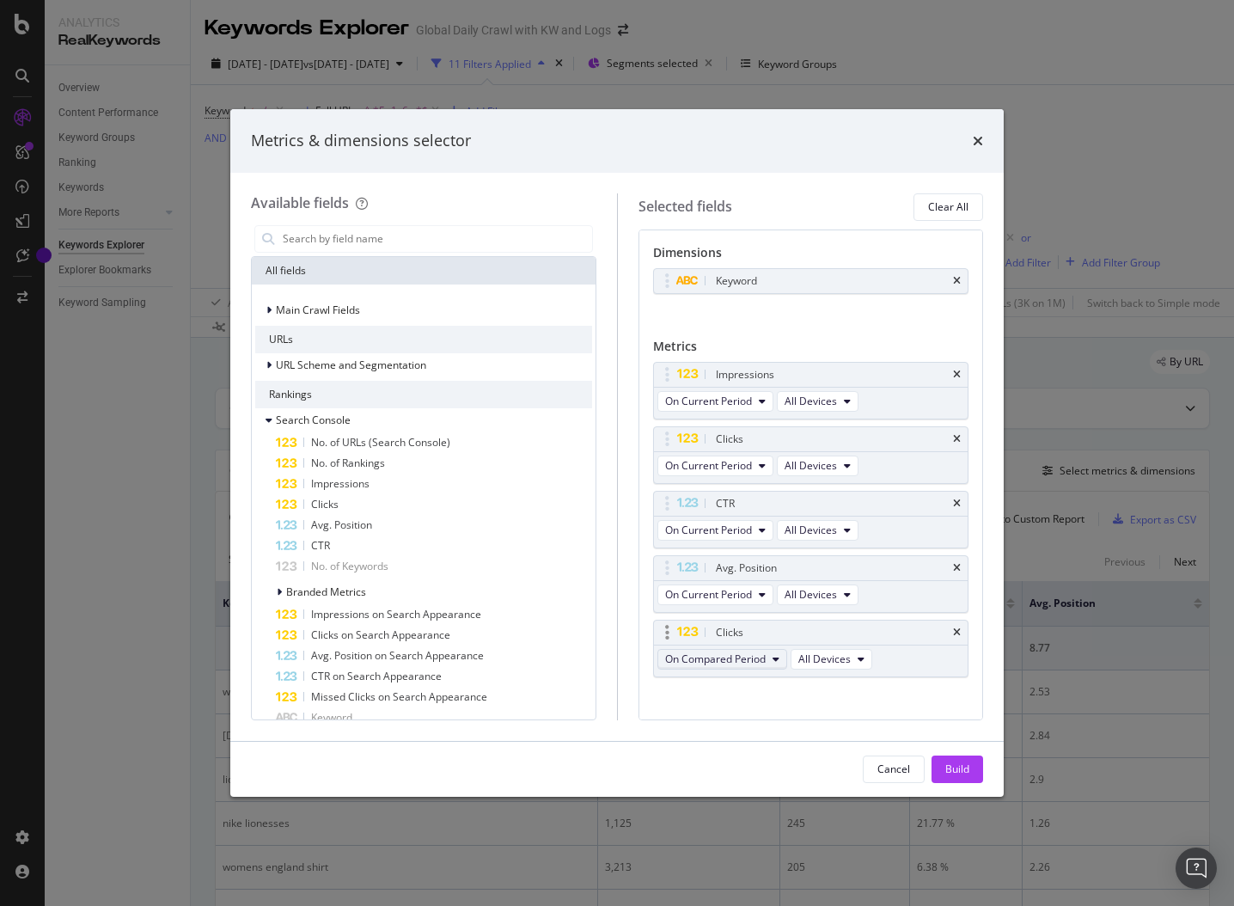
click at [730, 661] on span "On Compared Period" at bounding box center [715, 659] width 101 height 15
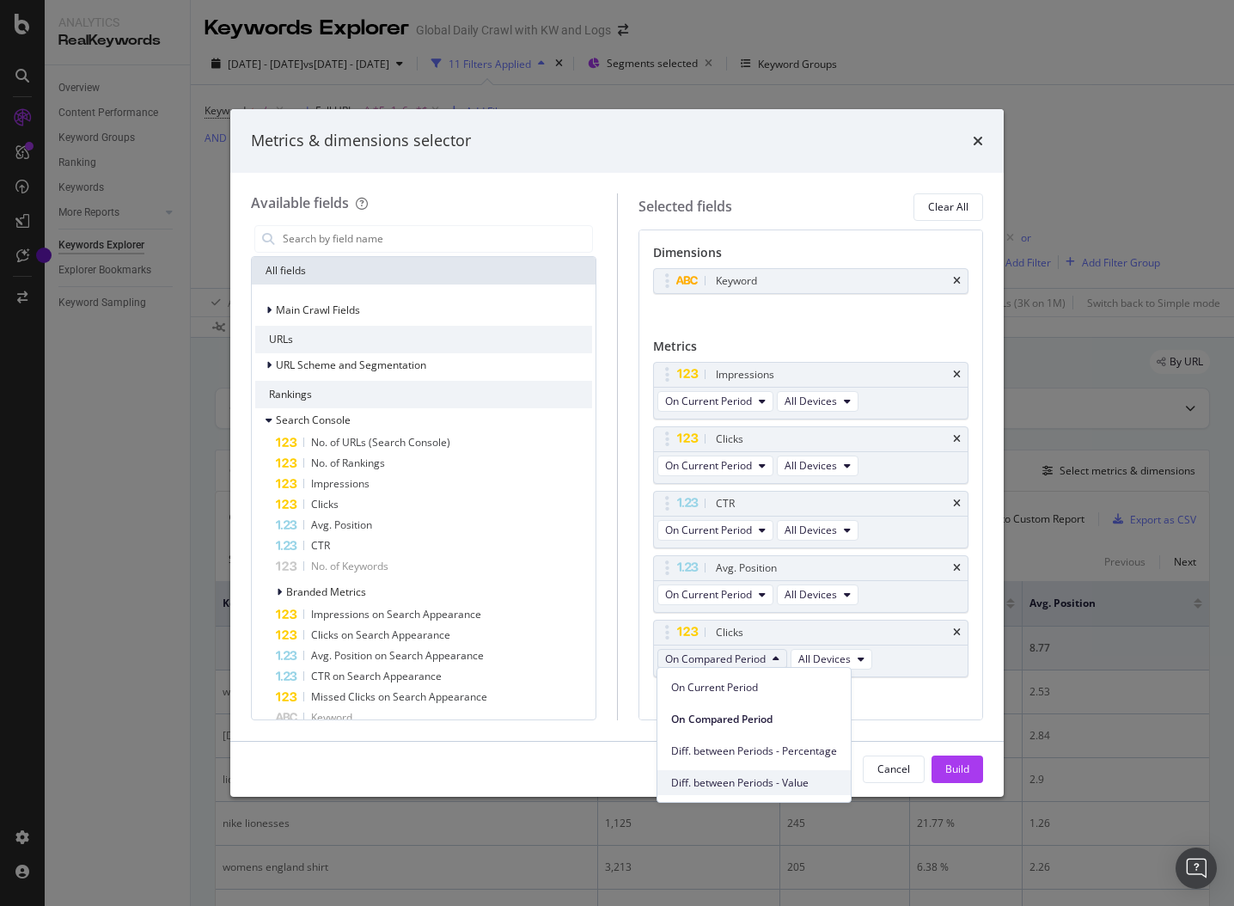
click at [716, 781] on span "Diff. between Periods - Value" at bounding box center [754, 782] width 166 height 15
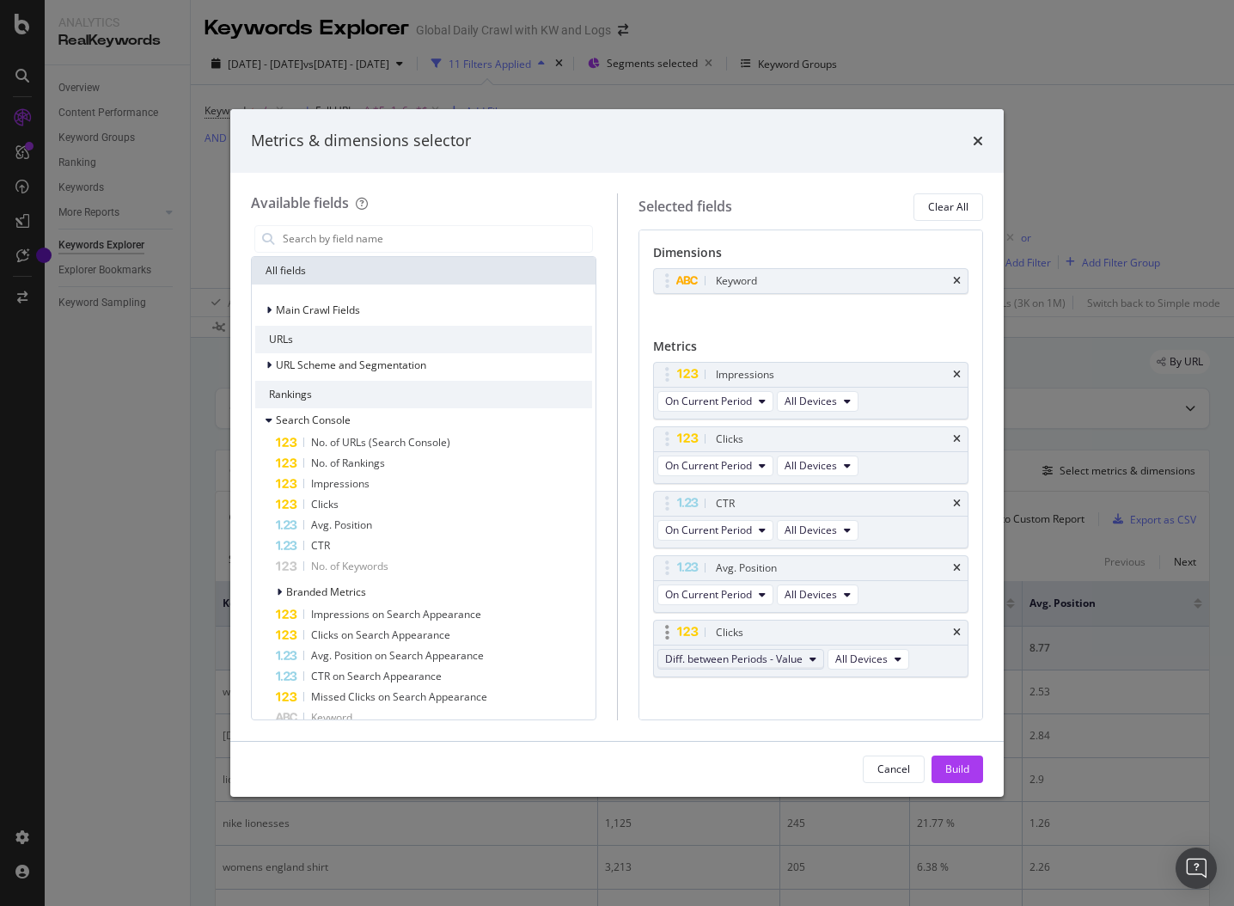
click at [724, 653] on span "Diff. between Periods - Value" at bounding box center [734, 659] width 138 height 15
click at [737, 748] on span "Diff. between Periods - Percentage" at bounding box center [754, 751] width 166 height 15
click at [950, 767] on div "Build" at bounding box center [958, 769] width 24 height 15
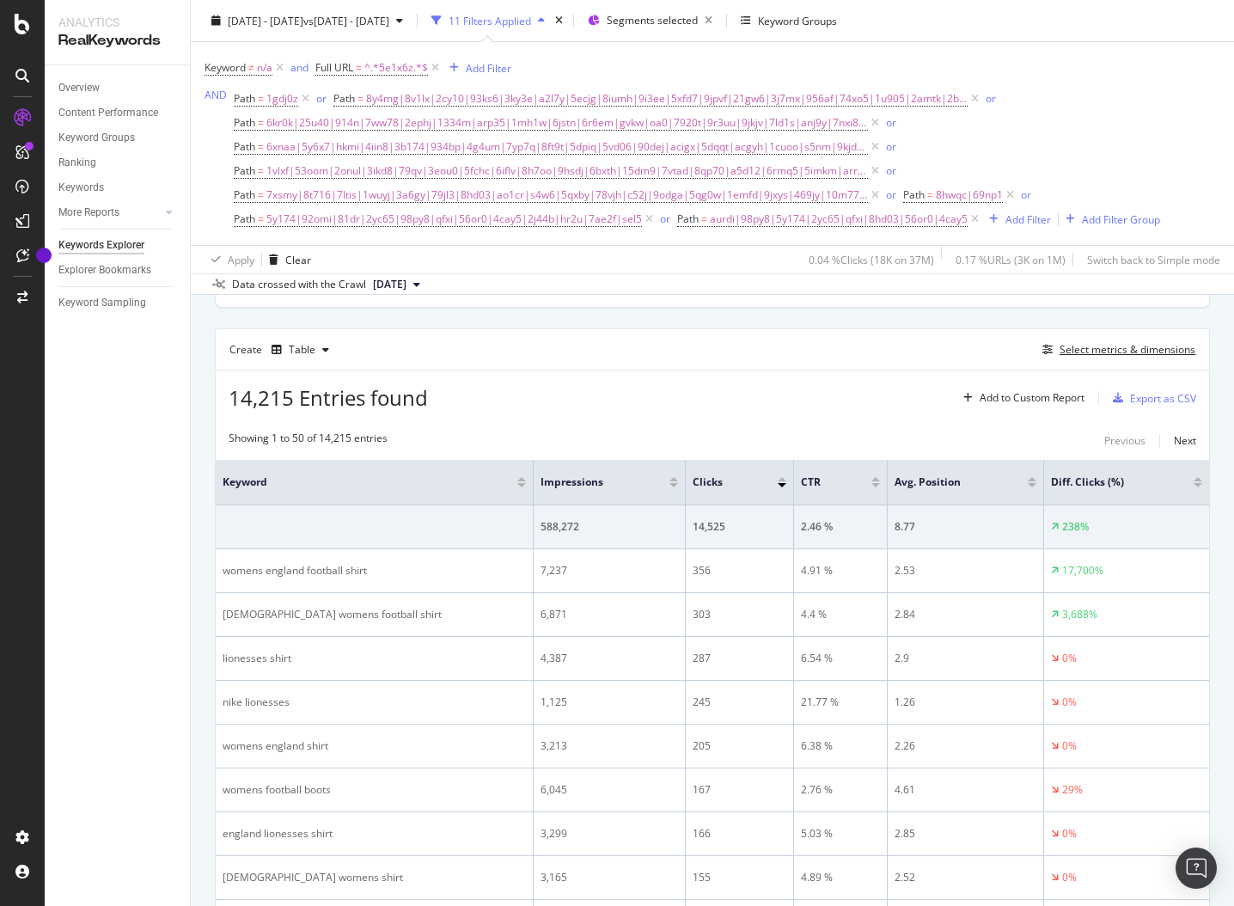
scroll to position [122, 0]
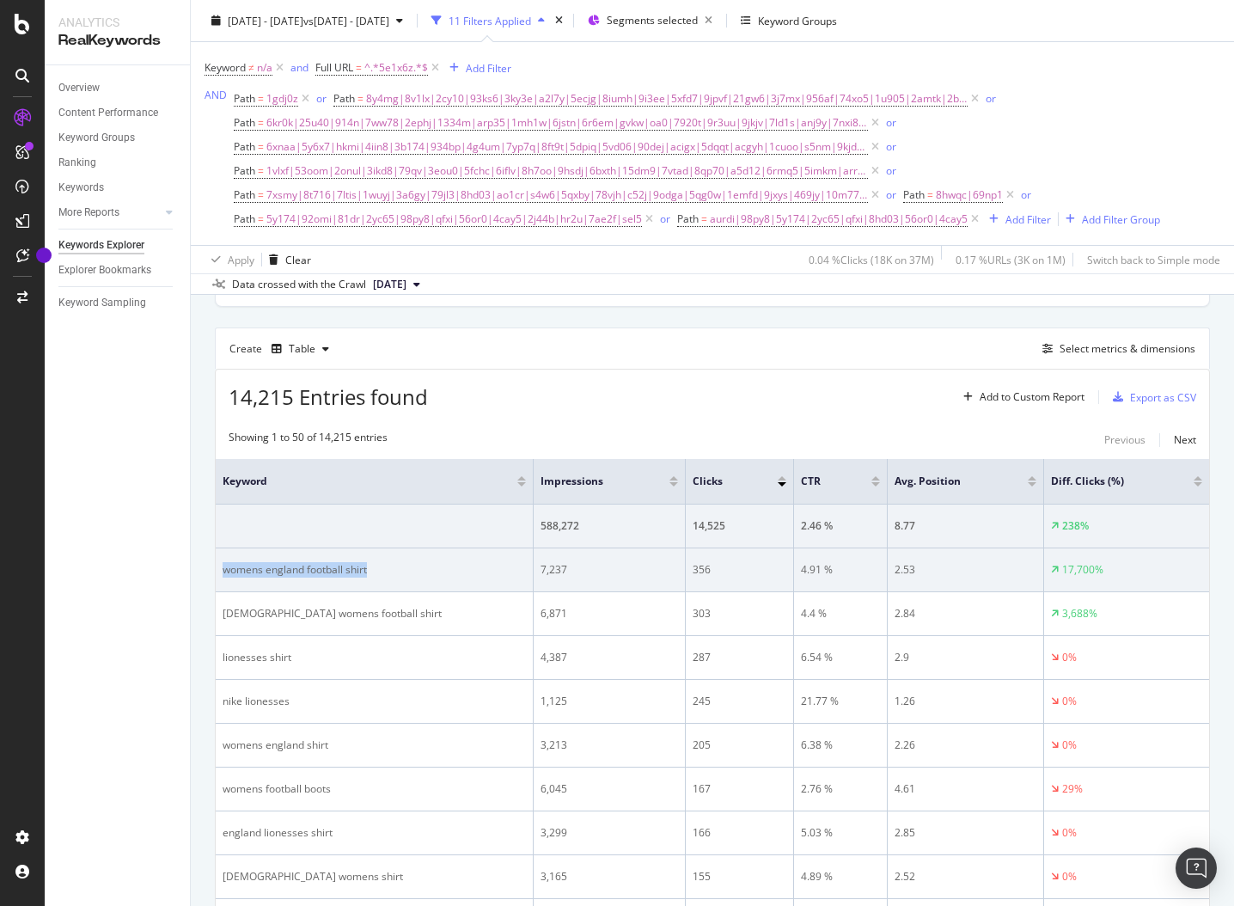
drag, startPoint x: 389, startPoint y: 567, endPoint x: 216, endPoint y: 563, distance: 172.8
click at [216, 563] on td "womens england football shirt" at bounding box center [375, 570] width 318 height 44
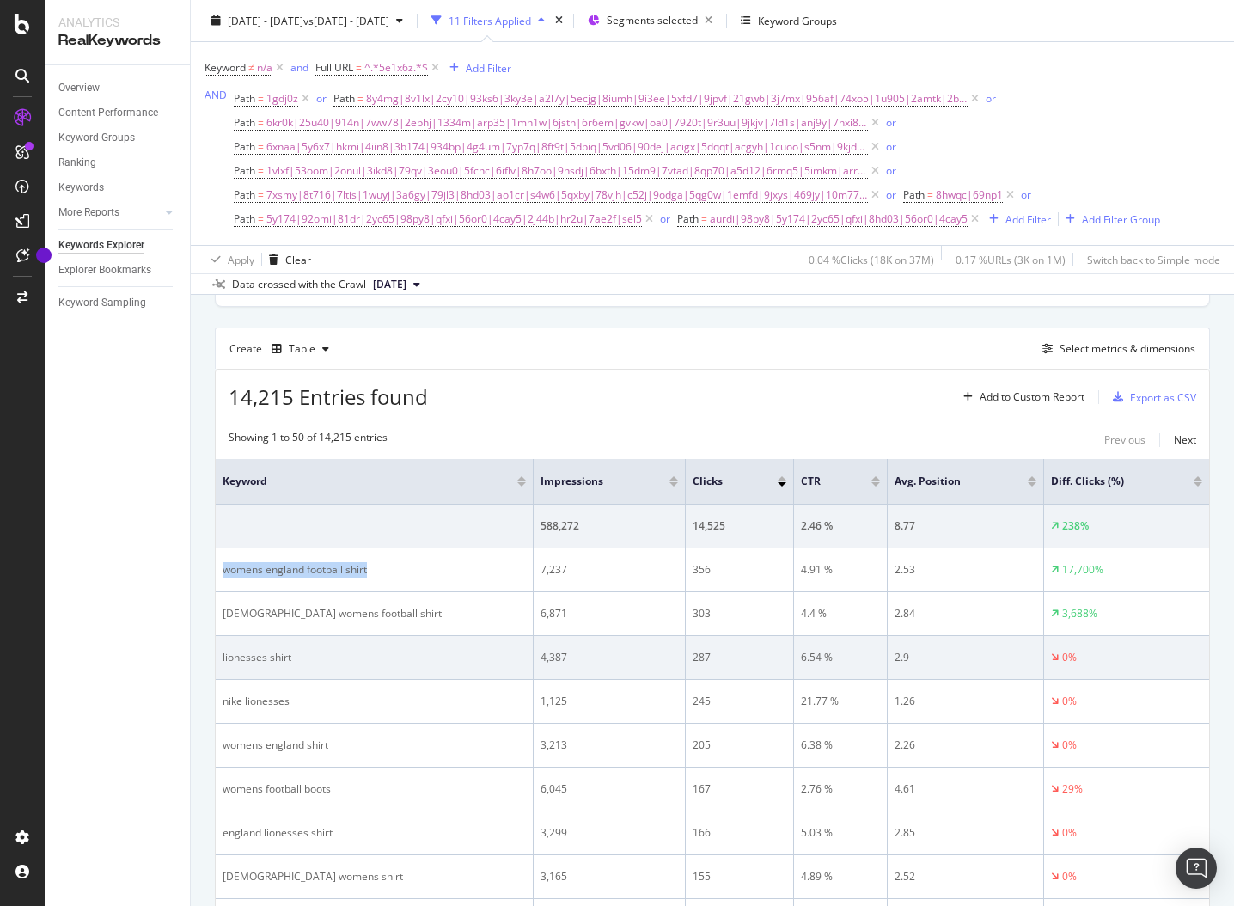
copy div "womens england football shirt"
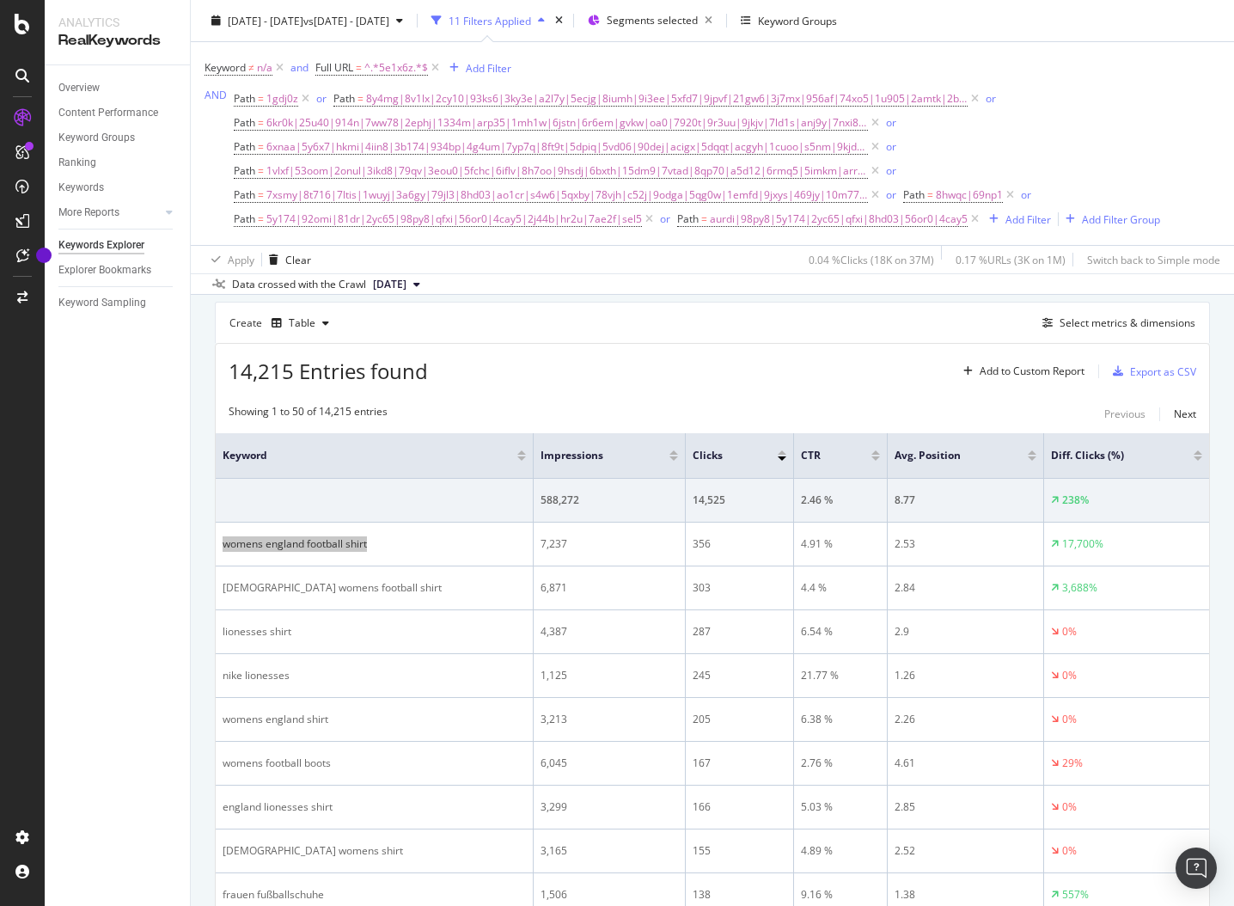
scroll to position [158, 0]
